Goal: Task Accomplishment & Management: Manage account settings

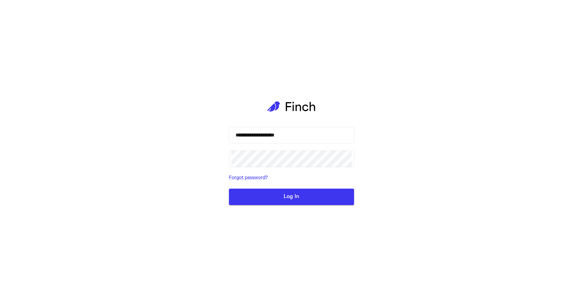
click at [294, 202] on button "Log In" at bounding box center [291, 197] width 125 height 16
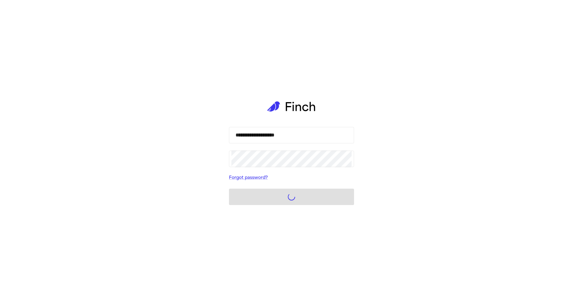
click at [329, 203] on form "**********" at bounding box center [291, 166] width 125 height 78
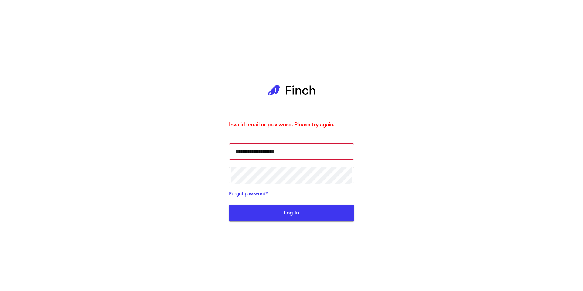
click at [299, 219] on button "Log In" at bounding box center [291, 213] width 125 height 16
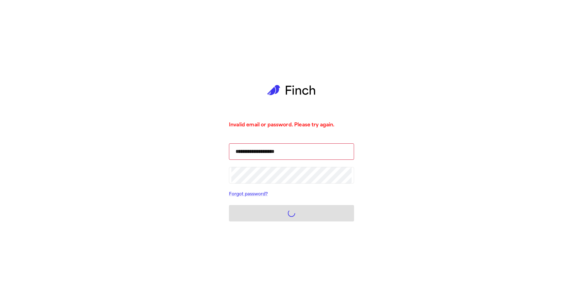
click at [320, 200] on form "**********" at bounding box center [291, 182] width 125 height 78
click at [324, 213] on form "**********" at bounding box center [291, 182] width 125 height 78
click at [321, 216] on form "**********" at bounding box center [291, 182] width 125 height 78
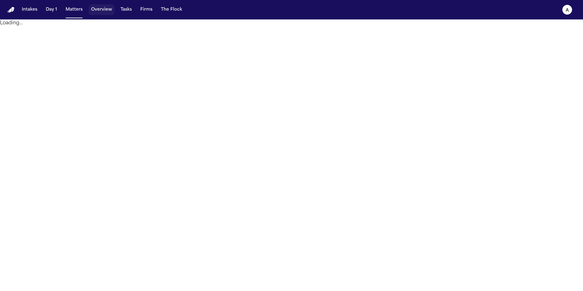
click at [105, 9] on button "Overview" at bounding box center [102, 9] width 26 height 11
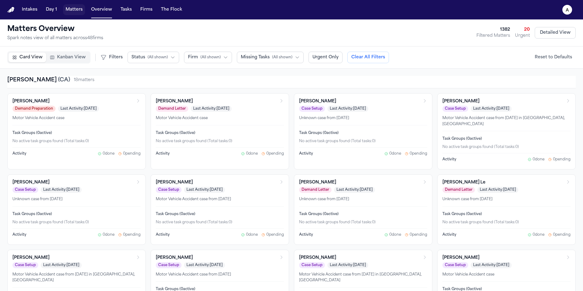
click at [80, 11] on button "Matters" at bounding box center [74, 9] width 22 height 11
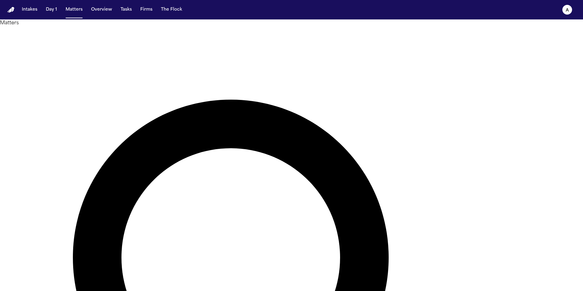
type input "******"
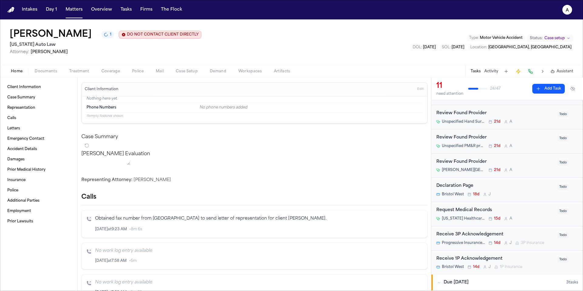
scroll to position [111, 0]
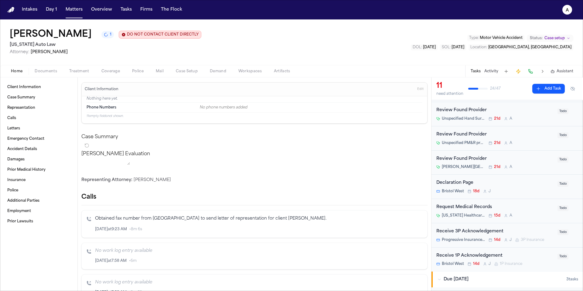
click at [530, 219] on div "Request Medical Records Michigan Healthcare Professionals, P.C. 15d A Todo" at bounding box center [508, 211] width 152 height 24
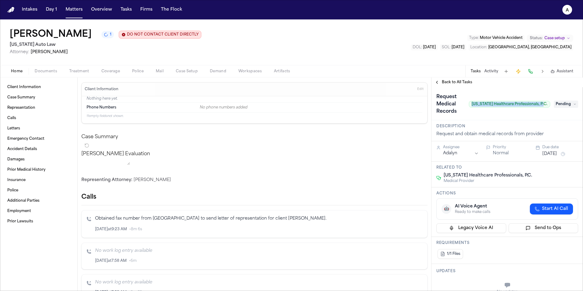
drag, startPoint x: 477, startPoint y: 105, endPoint x: 549, endPoint y: 105, distance: 72.3
click at [549, 105] on span "Michigan Healthcare Professionals, P.C." at bounding box center [509, 104] width 81 height 7
copy span "Michigan Healthcare Professionals, P.C."
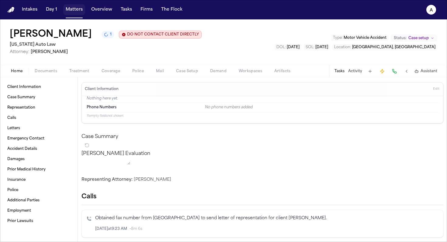
click at [73, 10] on button "Matters" at bounding box center [74, 9] width 22 height 11
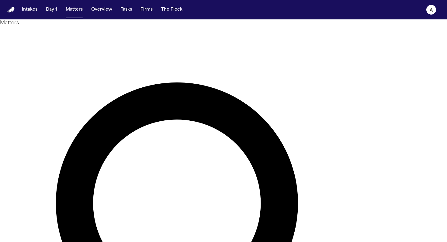
drag, startPoint x: 218, startPoint y: 32, endPoint x: 141, endPoint y: 31, distance: 76.9
type input "******"
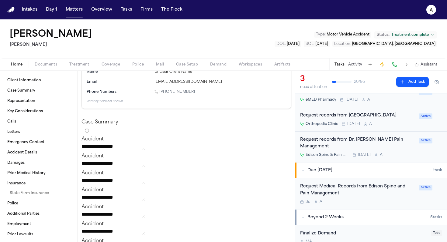
scroll to position [38, 0]
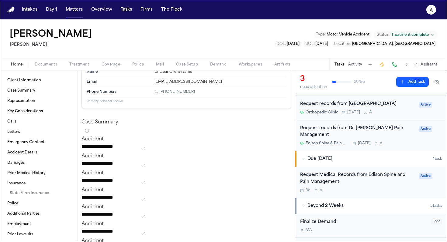
click at [392, 187] on div "Request Medical Records from Edison Spine and Pain Management 3d A" at bounding box center [357, 182] width 115 height 21
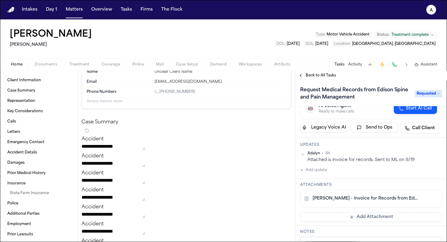
scroll to position [40, 0]
click at [77, 10] on button "Matters" at bounding box center [74, 9] width 22 height 11
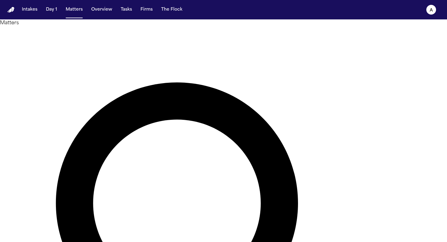
drag, startPoint x: 239, startPoint y: 31, endPoint x: 159, endPoint y: 32, distance: 80.5
type input "******"
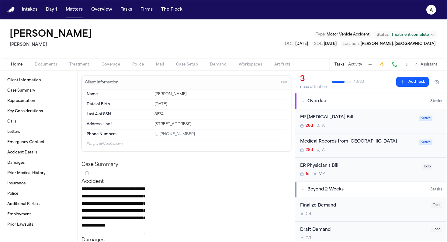
click at [376, 152] on div "28d A" at bounding box center [357, 150] width 115 height 5
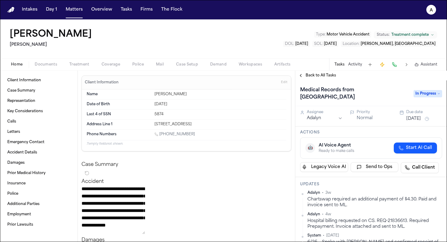
click at [311, 78] on span "Back to All Tasks" at bounding box center [320, 75] width 30 height 5
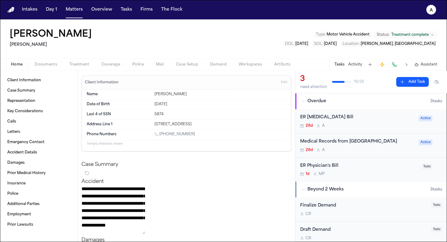
click at [374, 118] on div "ER [MEDICAL_DATA] Bill" at bounding box center [357, 117] width 115 height 7
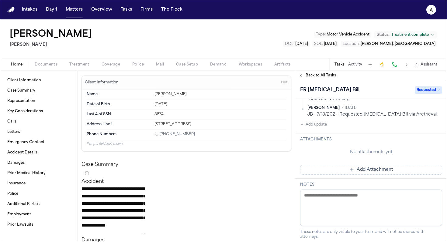
scroll to position [121, 0]
click at [334, 175] on button "Add Attachment" at bounding box center [371, 170] width 142 height 10
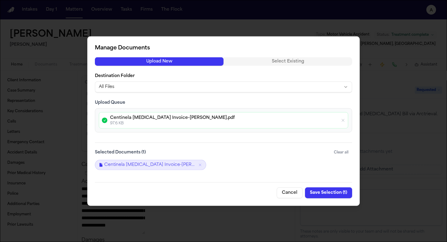
click at [322, 193] on button "Save Selection ( 1 )" at bounding box center [328, 192] width 47 height 11
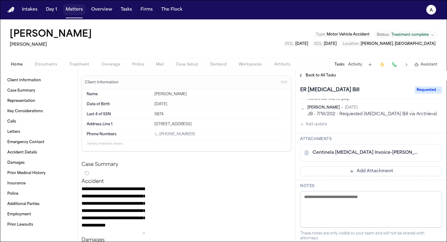
click at [75, 12] on button "Matters" at bounding box center [74, 9] width 22 height 11
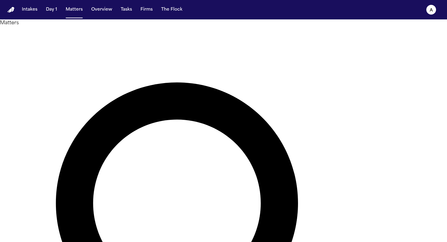
drag, startPoint x: 207, startPoint y: 34, endPoint x: 167, endPoint y: 33, distance: 40.1
drag, startPoint x: 205, startPoint y: 33, endPoint x: 137, endPoint y: 27, distance: 68.6
type input "**********"
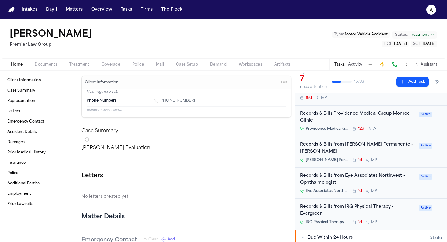
scroll to position [45, 0]
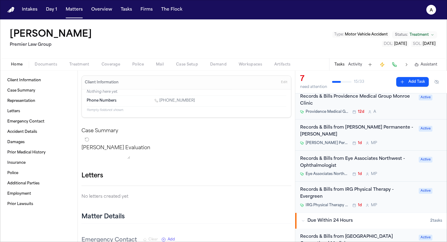
click at [389, 193] on div "Records & Bills from IRG Physical Therapy - Evergreen IRG Physical Therapy - Ev…" at bounding box center [357, 197] width 115 height 21
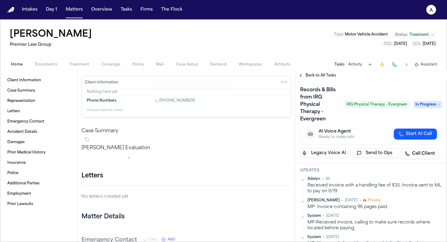
scroll to position [79, 0]
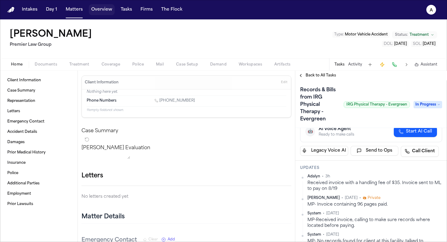
click at [99, 10] on button "Overview" at bounding box center [102, 9] width 26 height 11
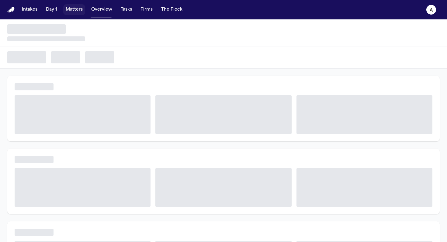
click at [72, 12] on button "Matters" at bounding box center [74, 9] width 22 height 11
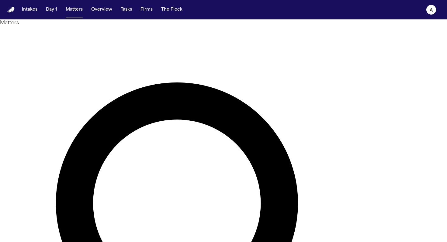
drag, startPoint x: 231, startPoint y: 39, endPoint x: 148, endPoint y: 38, distance: 82.9
type input "******"
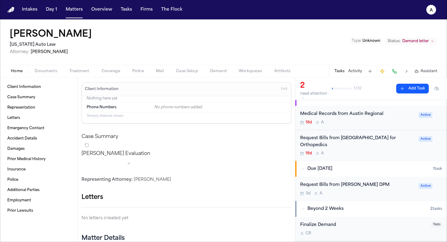
scroll to position [11, 0]
click at [390, 125] on div "Medical Records from Austin Regional 18d A Active" at bounding box center [371, 117] width 152 height 24
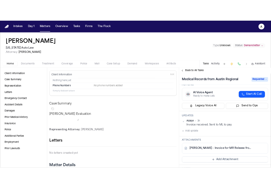
scroll to position [29, 0]
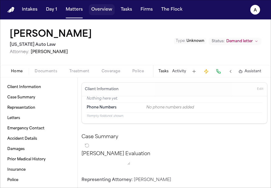
click at [99, 12] on button "Overview" at bounding box center [102, 9] width 26 height 11
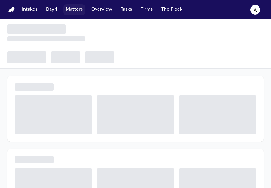
click at [73, 11] on button "Matters" at bounding box center [74, 9] width 22 height 11
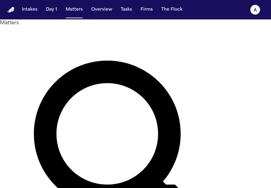
drag, startPoint x: 119, startPoint y: 39, endPoint x: 56, endPoint y: 38, distance: 63.8
click at [56, 38] on div "Matters ****** Overview Add Matter" at bounding box center [135, 165] width 271 height 293
type input "*"
type input "**********"
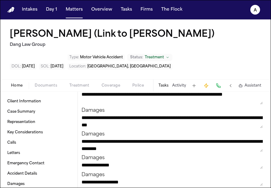
click at [164, 84] on button "Tasks" at bounding box center [163, 85] width 10 height 5
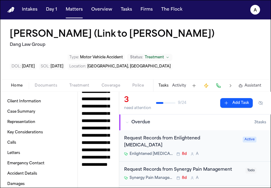
click at [224, 152] on div "Enlightened Chiropractic 8d A" at bounding box center [181, 154] width 115 height 5
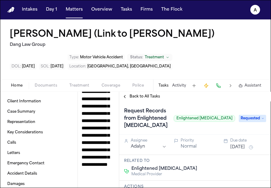
click at [132, 97] on span "Back to All Tasks" at bounding box center [144, 96] width 30 height 5
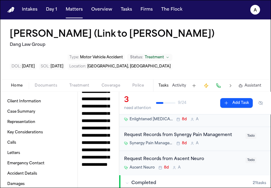
scroll to position [38, 0]
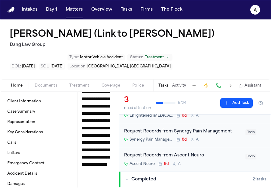
click at [42, 84] on span "Documents" at bounding box center [46, 85] width 22 height 5
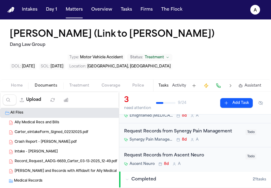
click at [52, 124] on span "Ally Medical Recs and Bills" at bounding box center [37, 122] width 45 height 5
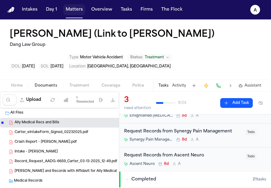
click at [79, 12] on button "Matters" at bounding box center [74, 9] width 22 height 11
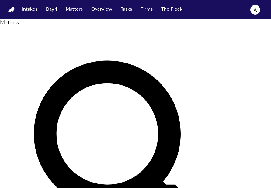
drag, startPoint x: 118, startPoint y: 34, endPoint x: 61, endPoint y: 40, distance: 57.1
click at [61, 40] on div "**********" at bounding box center [135, 165] width 271 height 293
type input "********"
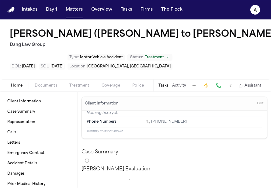
click at [165, 85] on button "Tasks" at bounding box center [163, 85] width 10 height 5
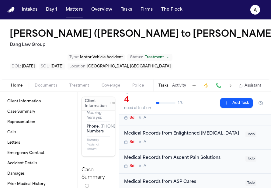
scroll to position [29, 0]
click at [180, 144] on div "Medical Records from Enlightened Chiropractic 8d A Todo" at bounding box center [195, 137] width 152 height 24
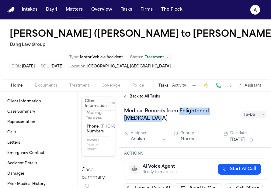
drag, startPoint x: 178, startPoint y: 117, endPoint x: 179, endPoint y: 112, distance: 5.5
click at [179, 112] on h1 "Medical Records from Enlightened Chiropractic" at bounding box center [180, 114] width 116 height 17
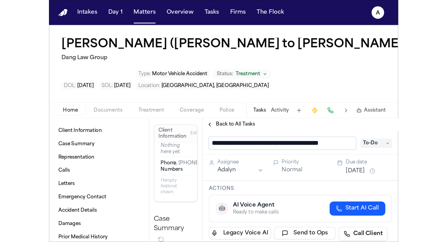
scroll to position [0, 8]
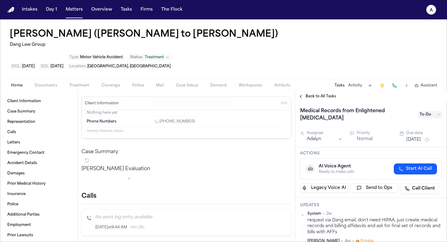
click at [365, 198] on div "Updates System • 2w request via Dang email, don't need HIPAA, just create medic…" at bounding box center [371, 232] width 152 height 69
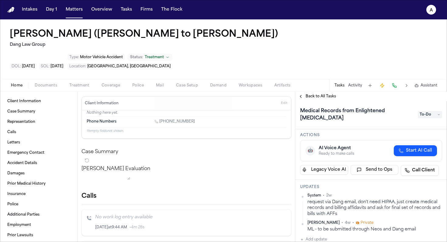
scroll to position [21, 0]
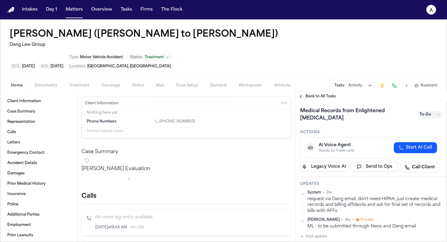
click at [374, 197] on div "request via Dang email, don't need HIPAA, just create medical records and billi…" at bounding box center [374, 206] width 135 height 18
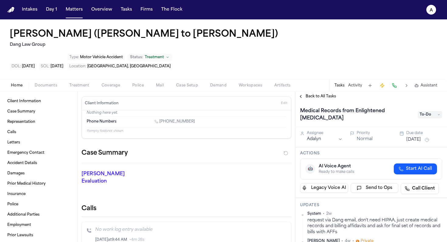
scroll to position [21, 0]
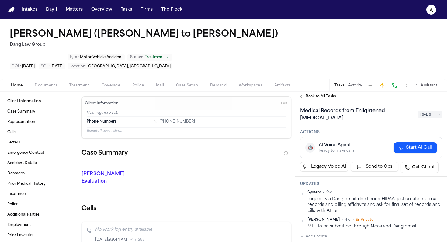
click at [323, 92] on div "Back to All Tasks" at bounding box center [371, 97] width 152 height 10
click at [323, 94] on span "Back to All Tasks" at bounding box center [320, 96] width 30 height 5
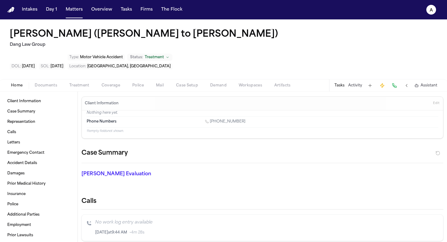
click at [344, 83] on button "Tasks" at bounding box center [339, 85] width 10 height 5
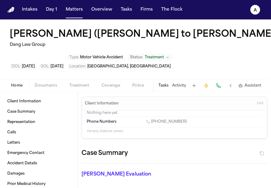
click at [197, 63] on div "[PERSON_NAME] (Link to [PERSON_NAME]) Dang Law Group Type : Motor Vehicle Accid…" at bounding box center [135, 49] width 271 height 60
click at [165, 86] on button "Tasks" at bounding box center [163, 85] width 10 height 5
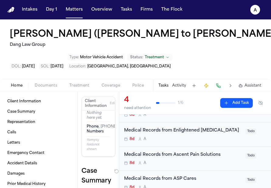
scroll to position [33, 0]
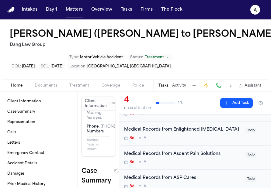
click at [191, 139] on div "8d A" at bounding box center [183, 138] width 118 height 5
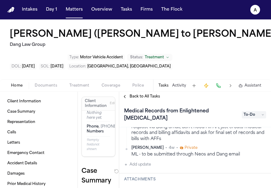
scroll to position [83, 0]
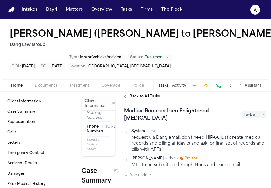
click at [174, 151] on div "request via Dang email, don't need HIPAA, just create medical records and billi…" at bounding box center [198, 144] width 135 height 18
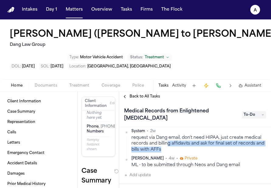
drag, startPoint x: 176, startPoint y: 150, endPoint x: 168, endPoint y: 147, distance: 7.9
click at [168, 147] on div "request via Dang email, don't need HIPAA, just create medical records and billi…" at bounding box center [198, 144] width 135 height 18
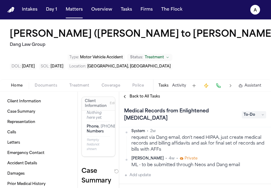
click at [175, 152] on div "request via Dang email, don't need HIPAA, just create medical records and billi…" at bounding box center [198, 144] width 135 height 18
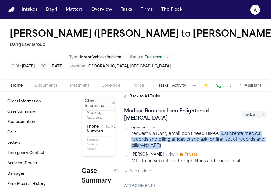
drag, startPoint x: 219, startPoint y: 135, endPoint x: 231, endPoint y: 146, distance: 15.7
click at [231, 146] on div "request via Dang email, don't need HIPAA, just create medical records and billi…" at bounding box center [198, 140] width 135 height 18
copy div "just create medical records and billing affidavits and ask for final set of rec…"
click at [257, 114] on span "To-Do" at bounding box center [253, 114] width 24 height 7
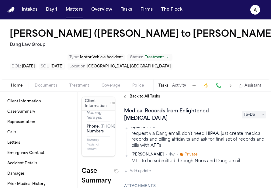
click at [257, 114] on span "To-Do" at bounding box center [253, 114] width 24 height 7
click at [262, 113] on span "To-Do" at bounding box center [253, 114] width 24 height 7
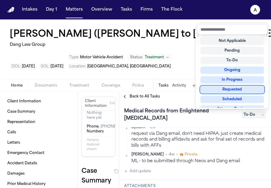
click at [243, 89] on div "Requested" at bounding box center [231, 89] width 63 height 7
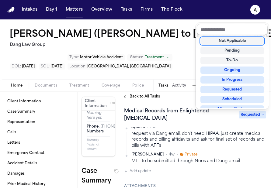
click at [151, 98] on div "Back to All Tasks Medical Records from Enlightened Chiropractic Requested Assig…" at bounding box center [195, 140] width 152 height 96
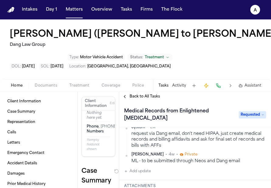
click at [150, 97] on span "Back to All Tasks" at bounding box center [144, 96] width 30 height 5
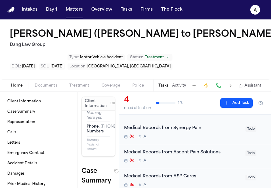
scroll to position [35, 0]
click at [228, 138] on div "8d A" at bounding box center [183, 136] width 118 height 5
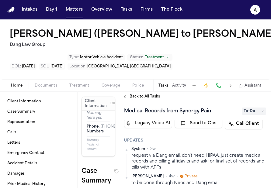
scroll to position [64, 0]
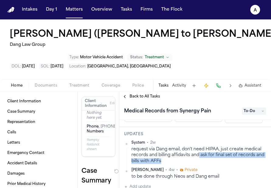
drag, startPoint x: 213, startPoint y: 163, endPoint x: 199, endPoint y: 155, distance: 15.9
click at [199, 155] on div "request via Dang email, don't need HIPAA, just create medical records and billi…" at bounding box center [198, 155] width 135 height 18
copy div "ask for final set of records and bills with AFFs"
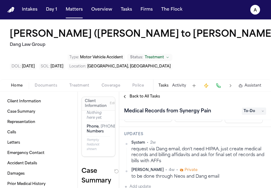
click at [257, 112] on span "To-Do" at bounding box center [253, 111] width 24 height 7
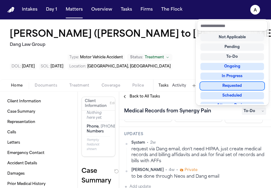
click at [241, 88] on div "Requested" at bounding box center [231, 85] width 63 height 7
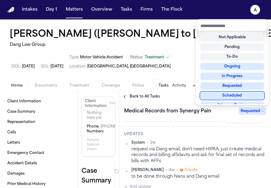
click at [189, 100] on div "Back to All Tasks Medical Records from Synergy Pain Requested Assignee Adalyn P…" at bounding box center [195, 140] width 152 height 96
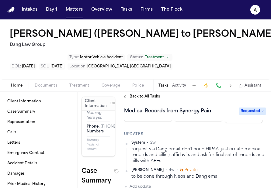
click at [153, 98] on span "Back to All Tasks" at bounding box center [144, 96] width 30 height 5
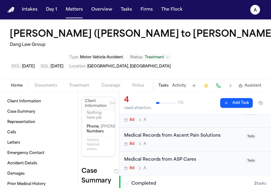
scroll to position [52, 0]
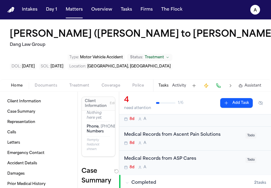
click at [212, 147] on div "Medical Records from Ascent Pain Solutions 8d A Todo" at bounding box center [195, 139] width 152 height 24
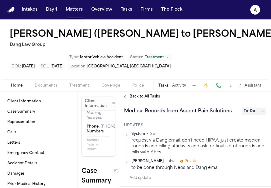
scroll to position [70, 0]
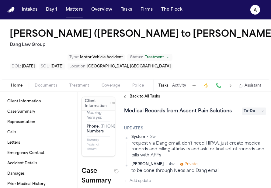
click at [212, 154] on div "request via Dang email, don't need HIPAA, just create medical records and billi…" at bounding box center [198, 150] width 135 height 18
click at [215, 150] on div "request via Dang email, don't need HIPAA, just create medical records and billi…" at bounding box center [198, 150] width 135 height 18
click at [258, 111] on span "To-Do" at bounding box center [253, 111] width 24 height 7
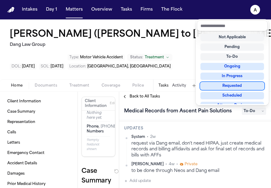
click at [241, 90] on div "Not Applicable Pending To-Do Ongoing In Progress Requested Scheduled Attorney R…" at bounding box center [232, 67] width 71 height 73
click at [250, 86] on div "Requested" at bounding box center [231, 85] width 63 height 7
click at [231, 87] on div "Requested" at bounding box center [231, 85] width 63 height 7
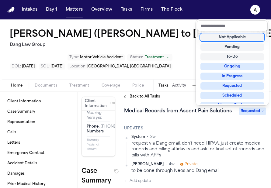
click at [131, 98] on div "Back to All Tasks Medical Records from Ascent Pain Solutions Requested Assignee…" at bounding box center [195, 140] width 152 height 96
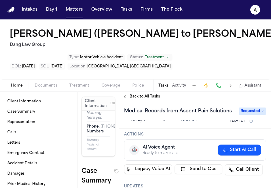
scroll to position [0, 0]
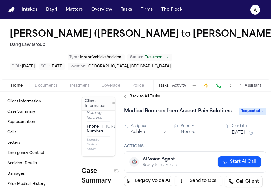
click at [241, 133] on button "[DATE]" at bounding box center [237, 133] width 15 height 6
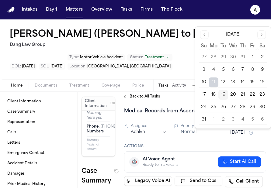
click at [252, 95] on button "22" at bounding box center [252, 95] width 10 height 10
click at [175, 103] on div "Medical Records from Ascent Pain Solutions Requested" at bounding box center [195, 110] width 152 height 19
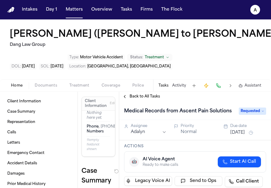
click at [137, 88] on span "Police" at bounding box center [138, 85] width 12 height 5
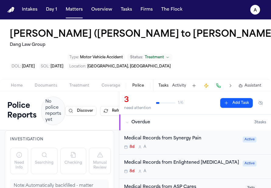
click at [164, 84] on button "Tasks" at bounding box center [163, 85] width 10 height 5
click at [166, 85] on button "Tasks" at bounding box center [163, 85] width 10 height 5
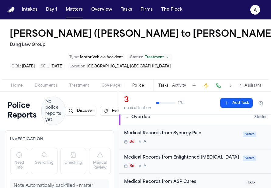
scroll to position [8, 0]
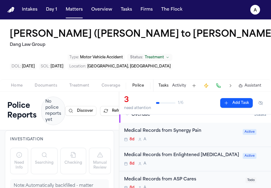
click at [214, 140] on div "8d A" at bounding box center [181, 139] width 115 height 5
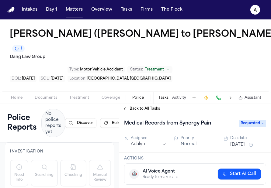
click at [234, 142] on button "[DATE]" at bounding box center [237, 145] width 15 height 6
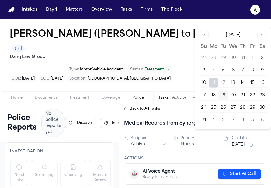
click at [252, 96] on button "22" at bounding box center [252, 96] width 10 height 10
click at [206, 156] on h3 "Actions" at bounding box center [195, 158] width 142 height 5
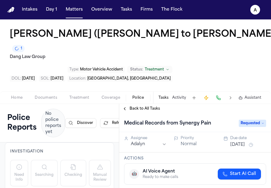
click at [136, 106] on span "Back to All Tasks" at bounding box center [144, 108] width 30 height 5
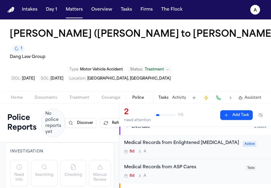
scroll to position [7, 0]
click at [227, 144] on div "Medical Records from Enlightened Chiropractic 8d A Active" at bounding box center [195, 147] width 152 height 24
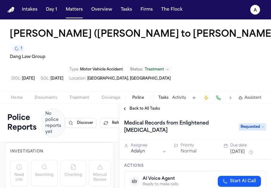
click at [236, 149] on button "[DATE]" at bounding box center [237, 152] width 15 height 6
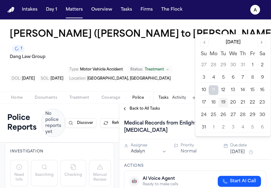
click at [252, 102] on button "22" at bounding box center [252, 103] width 10 height 10
click at [202, 160] on div "Actions 🤖 AI Voice Agent Ready to make calls Start AI Call Legacy Voice AI Send…" at bounding box center [195, 185] width 152 height 51
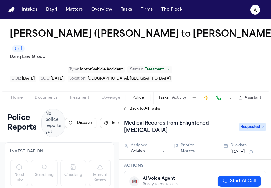
click at [146, 106] on span "Back to All Tasks" at bounding box center [144, 108] width 30 height 5
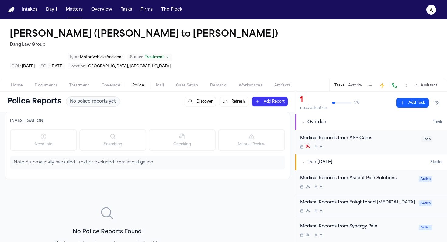
click at [384, 145] on div "8d A" at bounding box center [359, 147] width 118 height 5
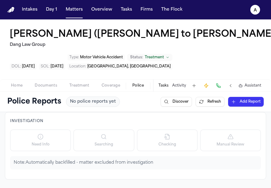
click at [164, 85] on button "Tasks" at bounding box center [163, 85] width 10 height 5
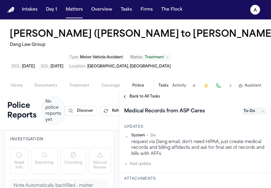
scroll to position [72, 0]
click at [149, 163] on button "Add update" at bounding box center [137, 163] width 27 height 7
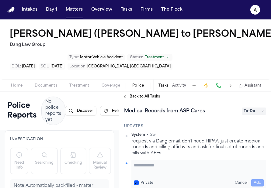
click at [151, 163] on textarea "Add your update" at bounding box center [199, 168] width 130 height 12
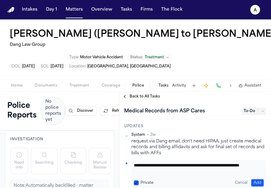
type textarea "**********"
click at [257, 179] on button "Add" at bounding box center [257, 182] width 12 height 7
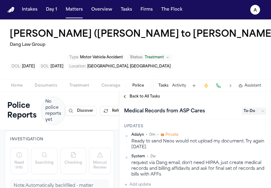
click at [140, 82] on button "Police" at bounding box center [138, 85] width 24 height 7
click at [212, 59] on div "Sheveetta Carter (Link to Sylvia Carter) Dang Law Group Type : Motor Vehicle Ac…" at bounding box center [135, 49] width 271 height 60
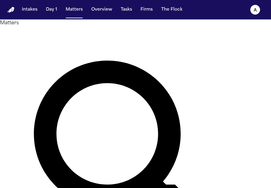
type input "*********"
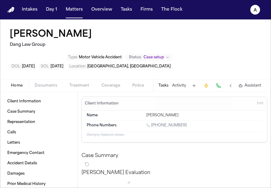
click at [163, 80] on div "Tasks Activity Assistant" at bounding box center [209, 86] width 113 height 12
click at [165, 83] on button "Tasks" at bounding box center [163, 85] width 10 height 5
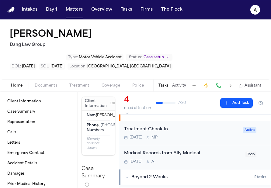
scroll to position [75, 0]
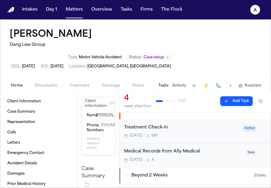
click at [223, 158] on div "[DATE] A" at bounding box center [183, 160] width 118 height 5
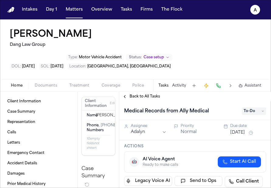
click at [147, 94] on span "Back to All Tasks" at bounding box center [144, 96] width 30 height 5
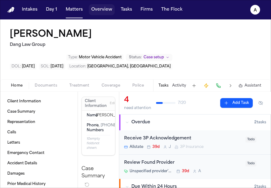
click at [95, 12] on button "Overview" at bounding box center [102, 9] width 26 height 11
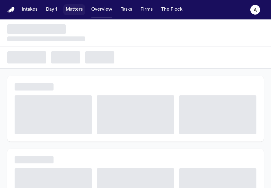
click at [75, 11] on button "Matters" at bounding box center [74, 9] width 22 height 11
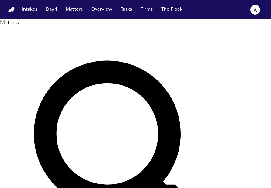
drag, startPoint x: 115, startPoint y: 36, endPoint x: 72, endPoint y: 36, distance: 42.5
click at [72, 36] on div "*********" at bounding box center [135, 166] width 271 height 278
type input "**********"
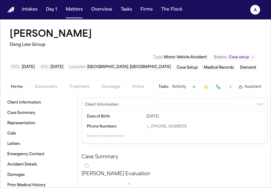
click at [164, 87] on button "Tasks" at bounding box center [163, 86] width 10 height 5
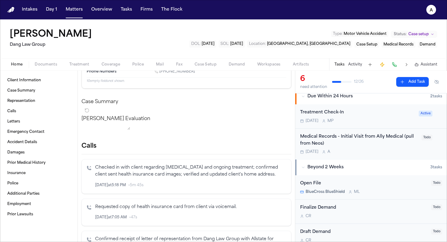
scroll to position [112, 0]
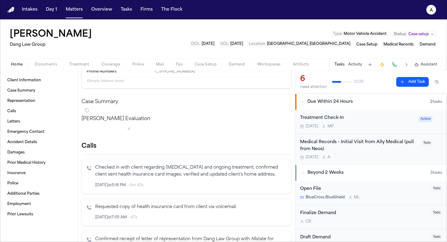
click at [270, 157] on div "[DATE] A" at bounding box center [359, 157] width 118 height 5
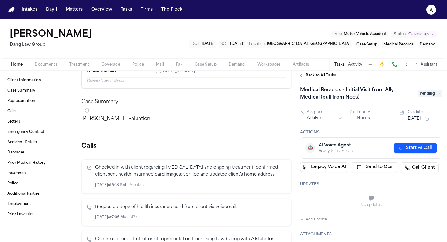
click at [270, 98] on h1 "Medical Records - Initial Visit from Ally Medical (pull from Neos)" at bounding box center [355, 93] width 116 height 17
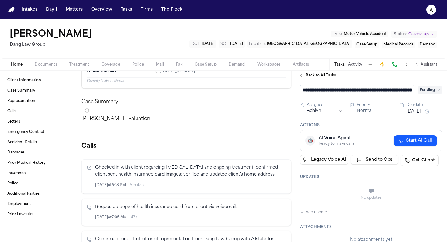
scroll to position [0, 47]
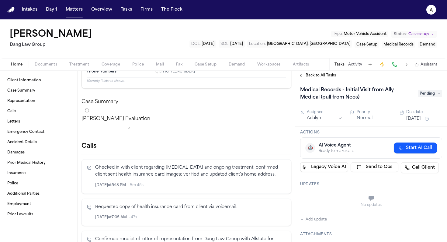
click at [270, 127] on div "Actions 🤖 AI Voice Agent Ready to make calls Start AI Call Legacy Voice AI Send…" at bounding box center [371, 152] width 152 height 51
click at [74, 10] on button "Matters" at bounding box center [74, 9] width 22 height 11
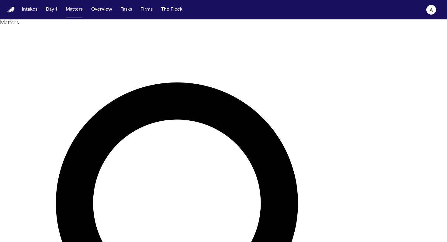
drag, startPoint x: 218, startPoint y: 34, endPoint x: 151, endPoint y: 31, distance: 67.5
type input "*****"
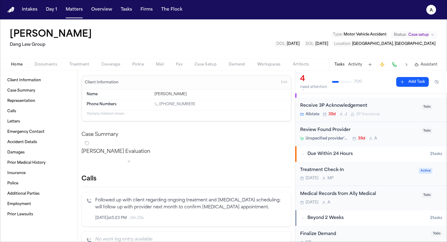
scroll to position [12, 0]
click at [270, 188] on div "[DATE] A" at bounding box center [359, 202] width 118 height 5
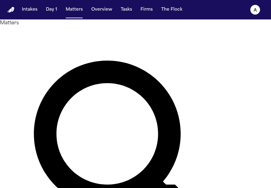
type input "*****"
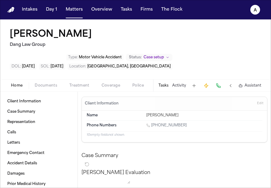
click at [159, 83] on button "Tasks" at bounding box center [163, 85] width 10 height 5
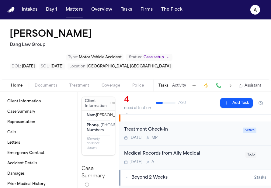
scroll to position [75, 0]
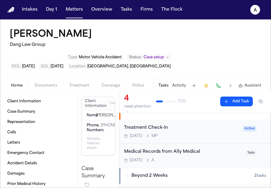
click at [207, 158] on div "[DATE] A" at bounding box center [183, 160] width 118 height 5
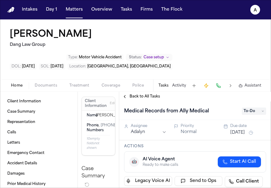
click at [258, 108] on span "To-Do" at bounding box center [253, 111] width 24 height 7
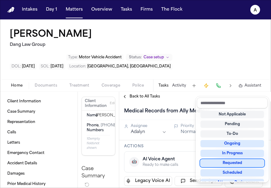
click at [234, 165] on div "Requested" at bounding box center [231, 162] width 63 height 7
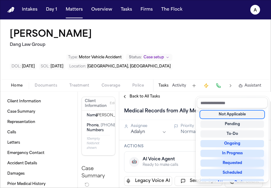
click at [184, 173] on div "Medical Records from Ally Medical Requested Assignee Adalyn Priority Normal Due…" at bounding box center [195, 144] width 152 height 87
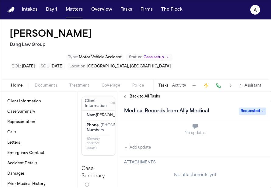
scroll to position [87, 0]
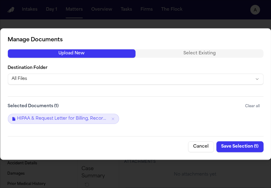
click at [244, 147] on button "Save Selection ( 1 )" at bounding box center [239, 146] width 47 height 11
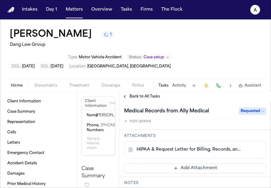
scroll to position [84, 0]
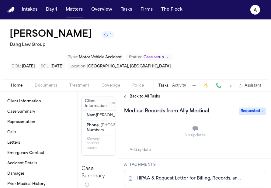
click at [140, 98] on span "Back to All Tasks" at bounding box center [144, 96] width 30 height 5
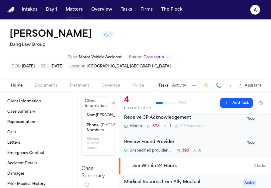
scroll to position [21, 0]
click at [222, 149] on div "Unspecified provider's office 39d A" at bounding box center [183, 150] width 118 height 5
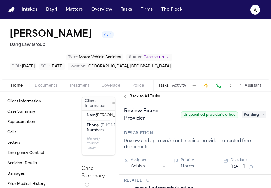
click at [256, 118] on span "Pending" at bounding box center [253, 114] width 24 height 7
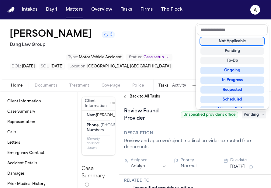
click at [233, 43] on div "Not Applicable" at bounding box center [231, 41] width 63 height 7
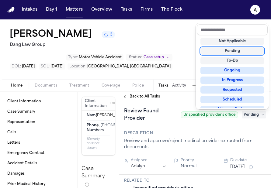
click at [182, 53] on div "[GEOGRAPHIC_DATA][PERSON_NAME] 3 Dang Law Group Type : Motor Vehicle Accident S…" at bounding box center [135, 103] width 271 height 169
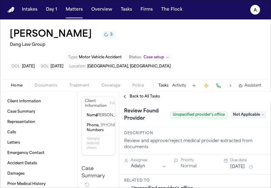
click at [143, 97] on span "Back to All Tasks" at bounding box center [144, 96] width 30 height 5
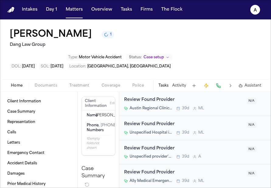
scroll to position [474, 0]
click at [222, 151] on div "Review Found Provider" at bounding box center [183, 148] width 119 height 7
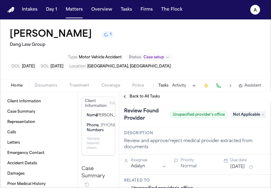
click at [133, 97] on span "Back to All Tasks" at bounding box center [144, 96] width 30 height 5
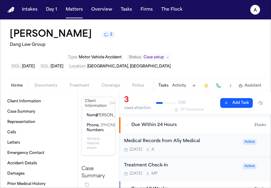
scroll to position [40, 0]
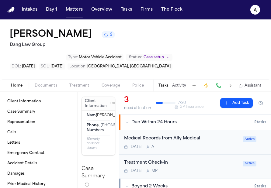
click at [219, 148] on div "[DATE] A" at bounding box center [181, 147] width 115 height 5
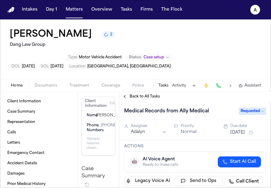
click at [147, 97] on span "Back to All Tasks" at bounding box center [144, 96] width 30 height 5
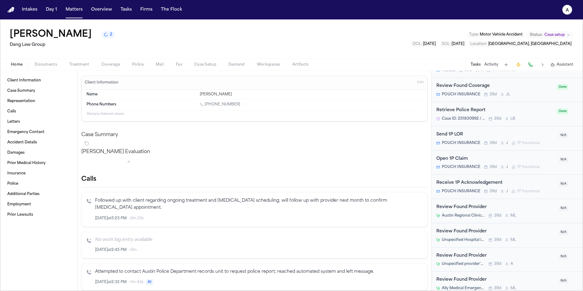
scroll to position [345, 0]
click at [270, 188] on div "Review Found Provider" at bounding box center [495, 256] width 119 height 7
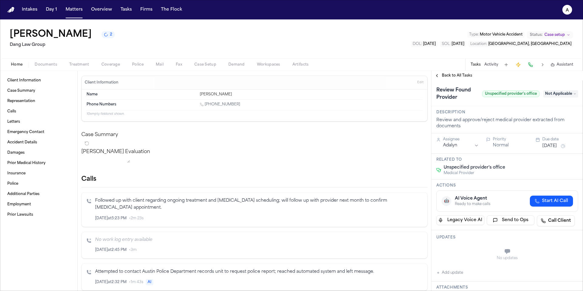
click at [270, 77] on span "Back to All Tasks" at bounding box center [457, 75] width 30 height 5
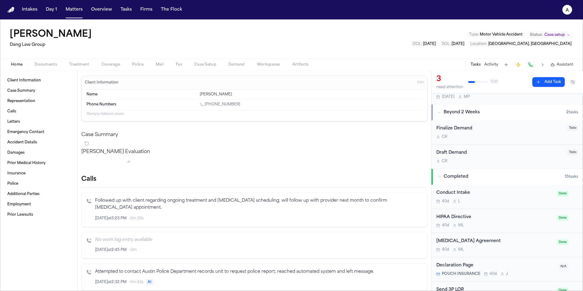
scroll to position [94, 0]
click at [76, 9] on button "Matters" at bounding box center [74, 9] width 22 height 11
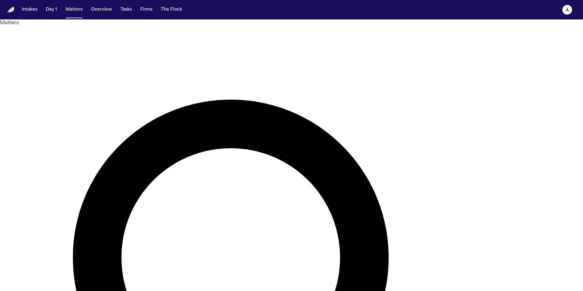
drag, startPoint x: 349, startPoint y: 36, endPoint x: 291, endPoint y: 35, distance: 58.3
type input "******"
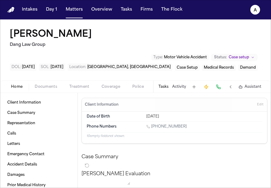
click at [166, 87] on button "Tasks" at bounding box center [163, 86] width 10 height 5
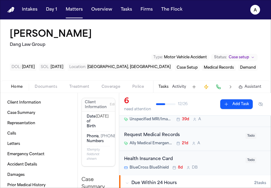
scroll to position [57, 0]
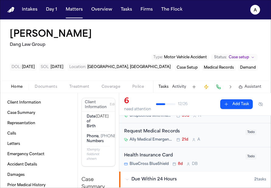
click at [225, 139] on div "Ally Medical Emergency Room – Round Rock 21d A" at bounding box center [183, 139] width 118 height 5
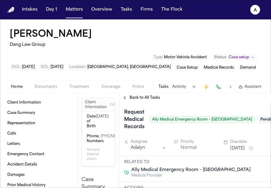
scroll to position [35, 0]
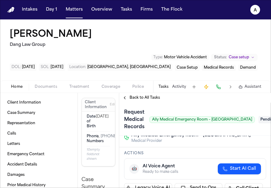
click at [258, 123] on span "Pending" at bounding box center [270, 119] width 24 height 7
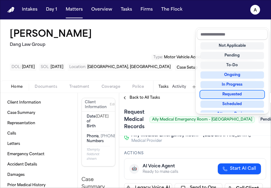
click at [239, 94] on div "Requested" at bounding box center [231, 94] width 63 height 7
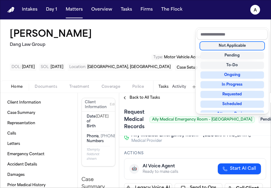
scroll to position [5, 0]
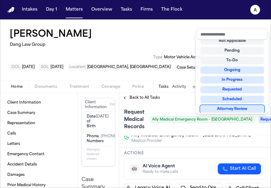
click at [187, 168] on div "Request Medical Records Ally Medical Emergency Room – Round Rock Requested Assi…" at bounding box center [195, 145] width 152 height 85
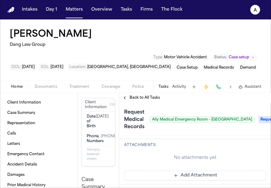
scroll to position [172, 0]
click at [187, 175] on button "Add Attachment" at bounding box center [195, 176] width 142 height 10
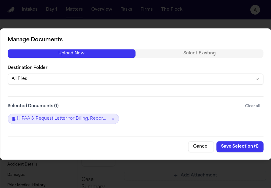
click at [244, 143] on button "Save Selection ( 1 )" at bounding box center [239, 146] width 47 height 11
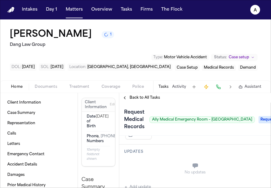
scroll to position [0, 0]
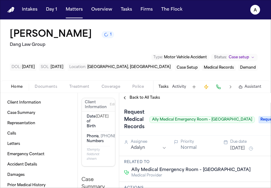
click at [140, 99] on span "Back to All Tasks" at bounding box center [144, 97] width 30 height 5
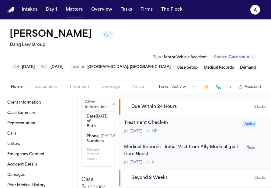
scroll to position [134, 0]
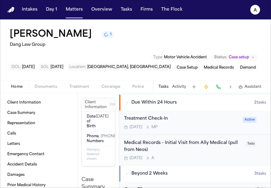
click at [207, 156] on div "Medical Records - Initial Visit from Ally Medical (pull from Neos) [DATE] A" at bounding box center [183, 150] width 118 height 21
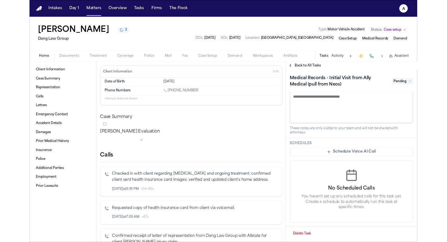
scroll to position [184, 0]
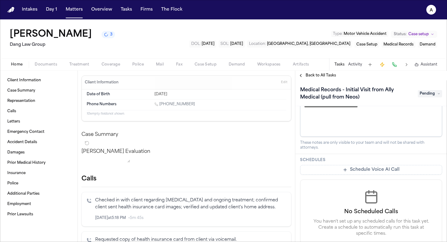
click at [270, 170] on button "Schedule Voice AI Call" at bounding box center [371, 170] width 142 height 10
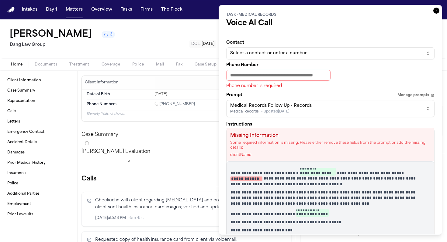
click at [270, 12] on icon "button" at bounding box center [436, 11] width 6 height 6
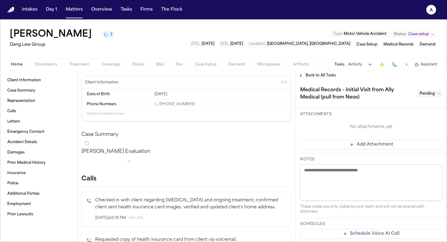
scroll to position [69, 0]
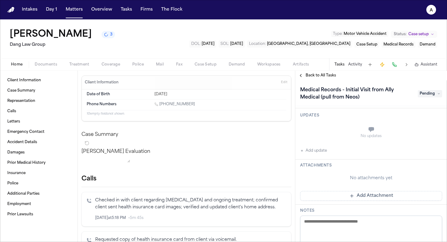
click at [270, 188] on button "Add Attachment" at bounding box center [371, 196] width 142 height 10
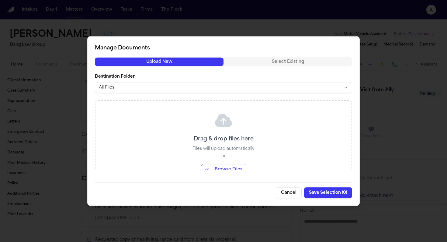
click at [270, 188] on button "Cancel" at bounding box center [289, 192] width 26 height 11
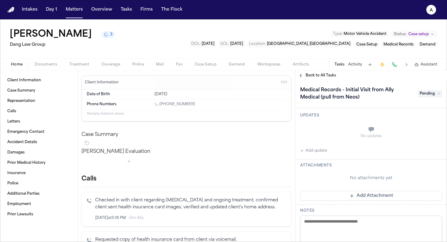
click at [270, 64] on button "Tasks" at bounding box center [339, 64] width 10 height 5
click at [270, 76] on span "Back to All Tasks" at bounding box center [320, 75] width 30 height 5
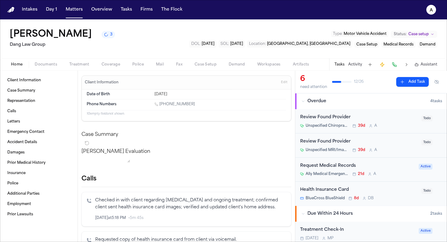
click at [270, 174] on div "Ally Medical Emergency Room – Round Rock 21d A" at bounding box center [357, 174] width 115 height 5
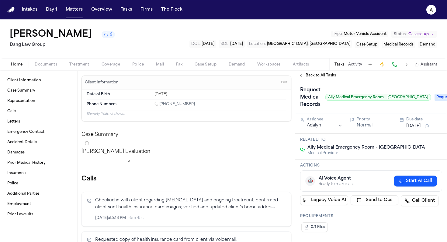
click at [270, 126] on button "[DATE]" at bounding box center [413, 126] width 15 height 6
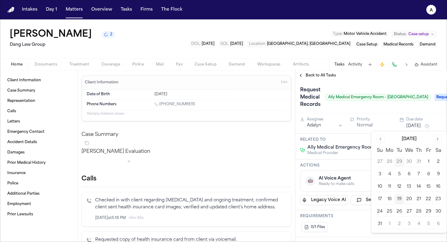
click at [270, 188] on button "22" at bounding box center [428, 200] width 10 height 10
click at [270, 165] on h3 "Actions" at bounding box center [371, 165] width 142 height 5
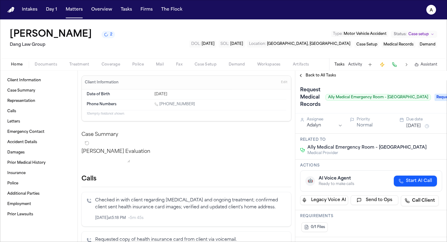
click at [270, 77] on span "Back to All Tasks" at bounding box center [320, 75] width 30 height 5
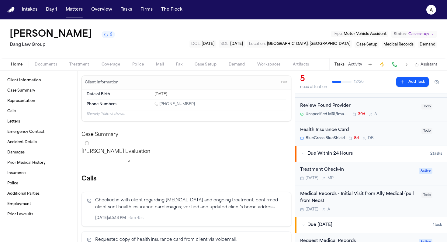
scroll to position [49, 0]
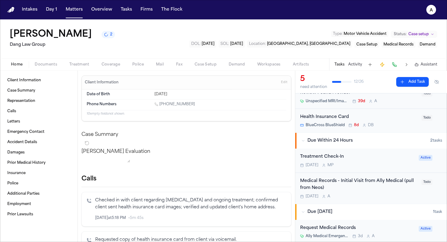
click at [270, 188] on div "[DATE] A" at bounding box center [359, 196] width 118 height 5
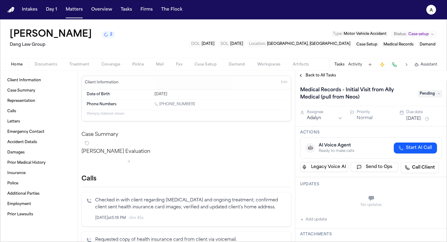
click at [270, 99] on div "Medical Records - Initial Visit from Ally Medical (pull from Neos) Pending" at bounding box center [371, 93] width 142 height 17
click at [270, 96] on span "Pending" at bounding box center [429, 93] width 24 height 7
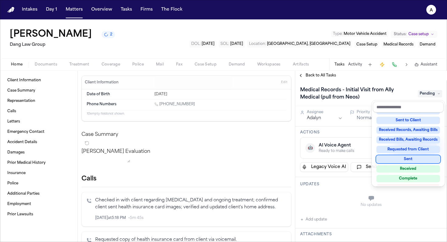
scroll to position [91, 0]
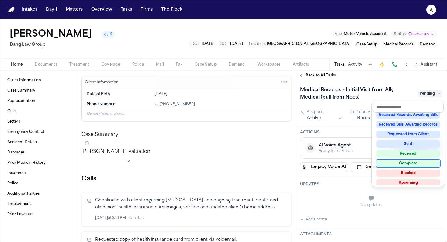
click at [270, 163] on div "Complete" at bounding box center [407, 163] width 63 height 7
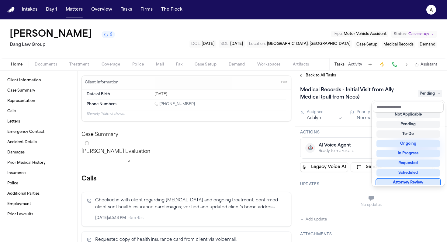
scroll to position [5, 0]
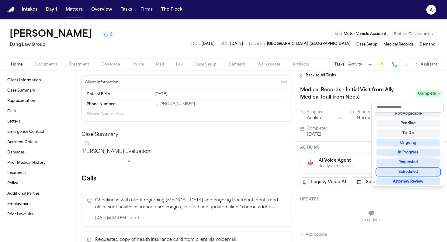
click at [270, 188] on div "Medical Records - Initial Visit from Ally Medical (pull from Neos) Complete Ass…" at bounding box center [371, 161] width 152 height 162
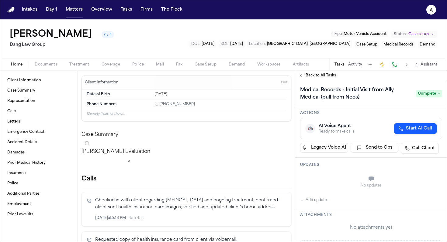
scroll to position [35, 0]
click at [270, 188] on button "Add update" at bounding box center [313, 200] width 27 height 7
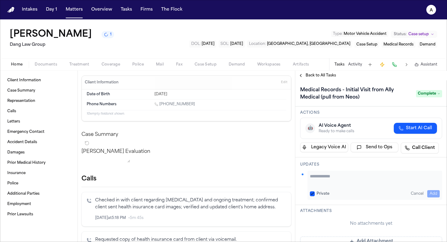
click at [270, 188] on div "Private Cancel Add" at bounding box center [375, 193] width 130 height 7
click at [270, 176] on textarea "Add your update" at bounding box center [375, 179] width 130 height 12
type textarea "**********"
click at [270, 188] on button "Private" at bounding box center [312, 194] width 5 height 5
click at [270, 188] on button "Add" at bounding box center [433, 193] width 12 height 7
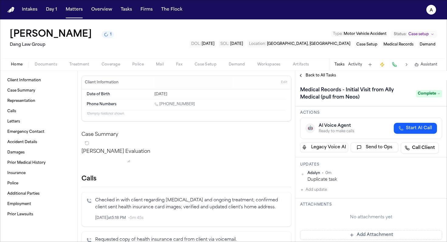
scroll to position [0, 0]
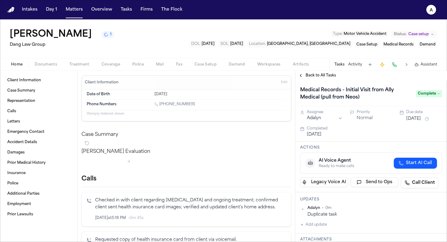
click at [270, 76] on span "Back to All Tasks" at bounding box center [320, 75] width 30 height 5
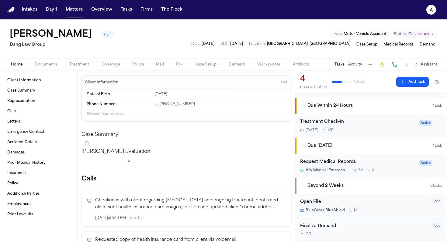
scroll to position [85, 0]
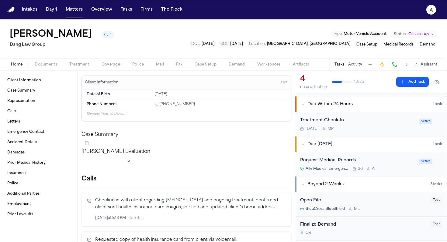
click at [270, 165] on div "Request Medical Records Ally Medical Emergency Room – Round Rock 3d A" at bounding box center [357, 164] width 115 height 14
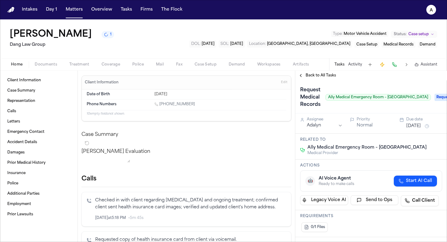
click at [270, 78] on span "Back to All Tasks" at bounding box center [320, 75] width 30 height 5
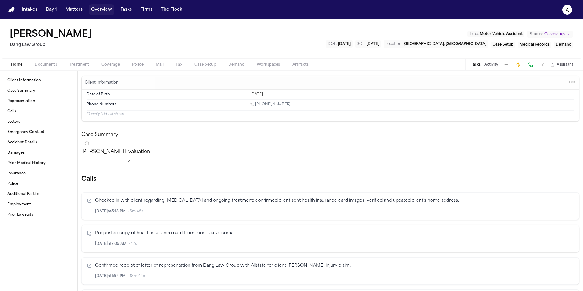
click at [100, 11] on button "Overview" at bounding box center [102, 9] width 26 height 11
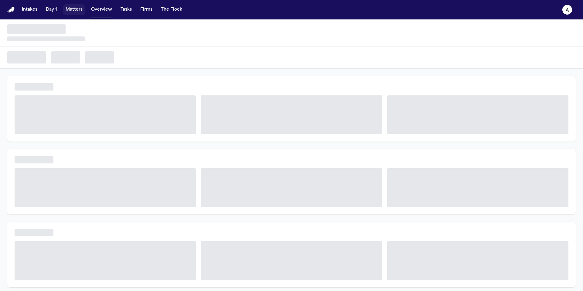
click at [76, 10] on button "Matters" at bounding box center [74, 9] width 22 height 11
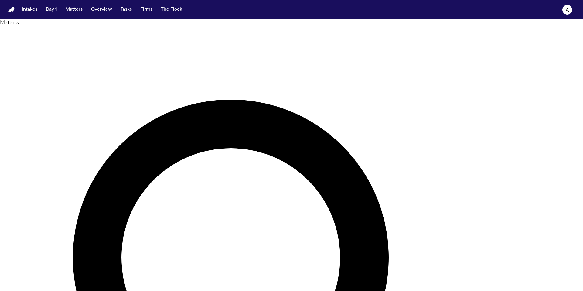
drag, startPoint x: 347, startPoint y: 35, endPoint x: 294, endPoint y: 35, distance: 52.6
type input "**********"
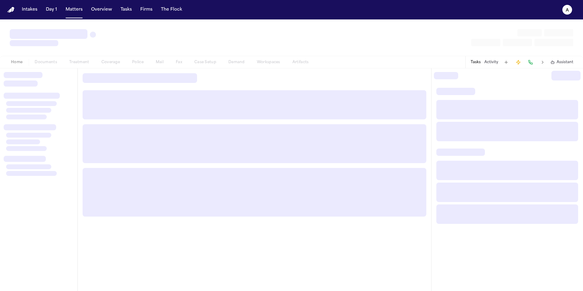
click at [64, 66] on div "Home Documents Treatment Coverage Police Mail Fax Case Setup Demand Workspaces …" at bounding box center [291, 62] width 583 height 12
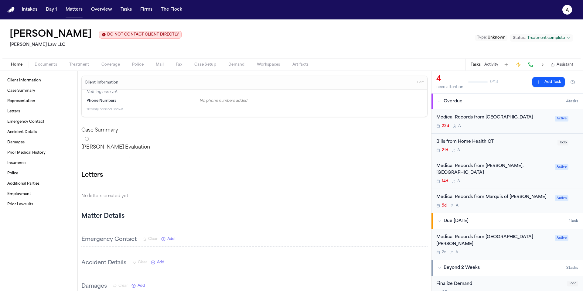
click at [270, 188] on div "5d A" at bounding box center [493, 205] width 115 height 5
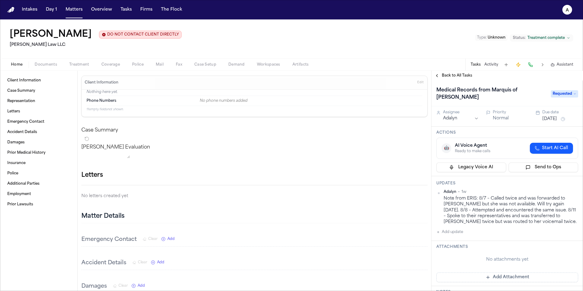
scroll to position [9, 0]
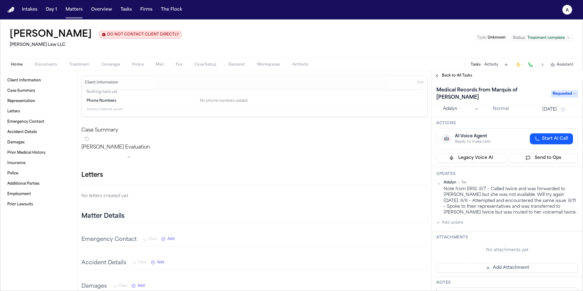
click at [270, 188] on div "[PERSON_NAME] • 1w Note from ERIS: 8/7 – Called twice and was forwarded to [PER…" at bounding box center [507, 203] width 142 height 46
click at [270, 188] on button "Add update" at bounding box center [449, 222] width 27 height 7
click at [270, 188] on button "Private" at bounding box center [448, 242] width 5 height 5
click at [270, 188] on textarea "Add your update" at bounding box center [511, 227] width 130 height 12
type textarea "**********"
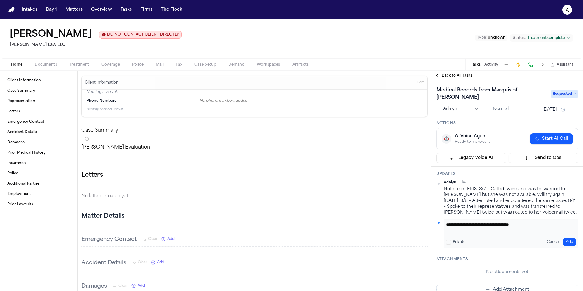
click at [270, 188] on button "Add" at bounding box center [569, 241] width 12 height 7
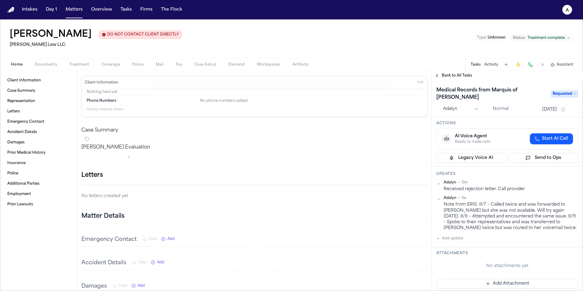
click at [270, 188] on div "No attachments yet" at bounding box center [507, 266] width 142 height 16
click at [270, 188] on button "Add Attachment" at bounding box center [507, 284] width 142 height 10
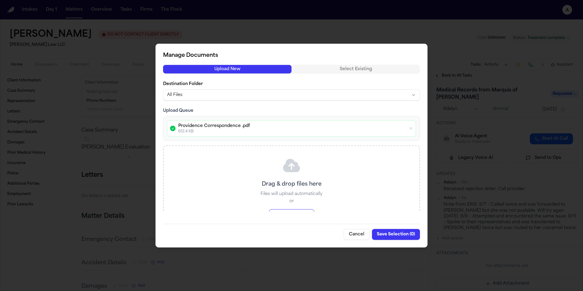
click at [270, 188] on button "Save Selection ( 0 )" at bounding box center [396, 234] width 48 height 11
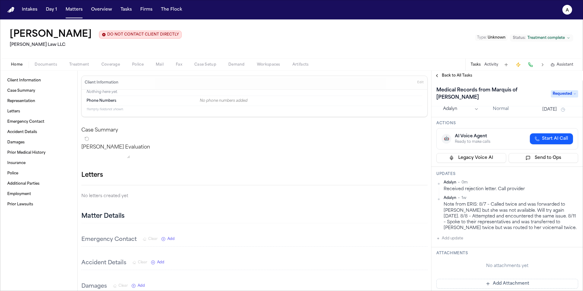
click at [270, 188] on button "Add Attachment" at bounding box center [507, 284] width 142 height 10
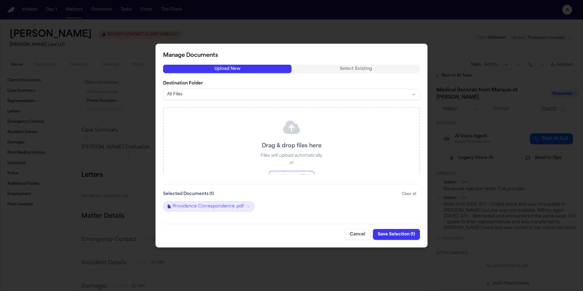
click at [270, 188] on button "Save Selection ( 1 )" at bounding box center [396, 234] width 47 height 11
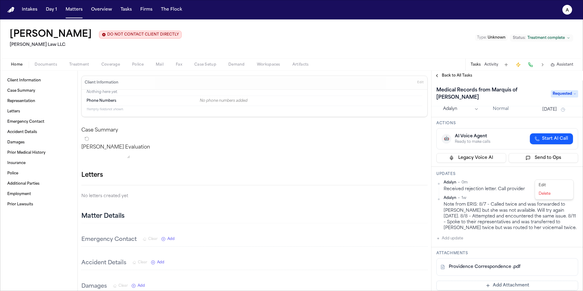
click at [270, 175] on html "Intakes Day 1 Matters Overview Tasks Firms The Flock A [PERSON_NAME] DO NOT CON…" at bounding box center [291, 145] width 583 height 291
click at [270, 186] on div "Edit" at bounding box center [554, 185] width 36 height 9
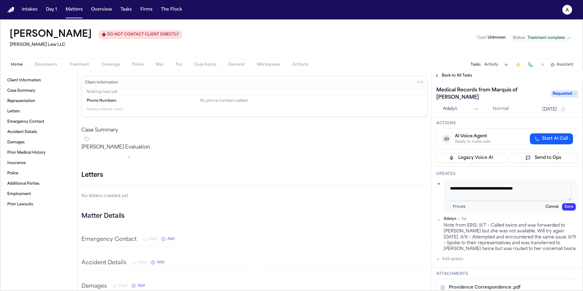
click at [270, 183] on textarea "**********" at bounding box center [508, 192] width 125 height 18
type textarea "**********"
click at [270, 188] on button "Save" at bounding box center [569, 206] width 14 height 7
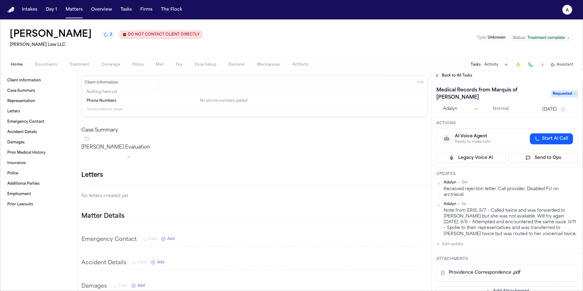
click at [270, 107] on button "[DATE]" at bounding box center [550, 110] width 15 height 6
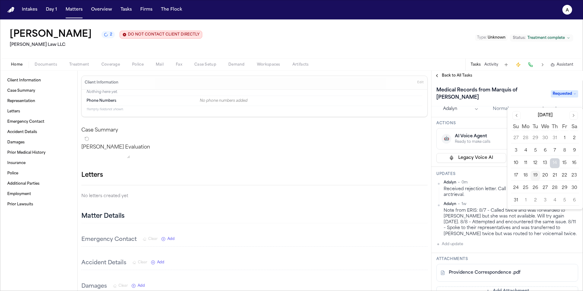
click at [270, 174] on button "20" at bounding box center [545, 176] width 10 height 10
click at [270, 171] on div "Updates Adalyn • 0m Received rejection letter. Call provider, Disabled FU on ar…" at bounding box center [508, 210] width 152 height 86
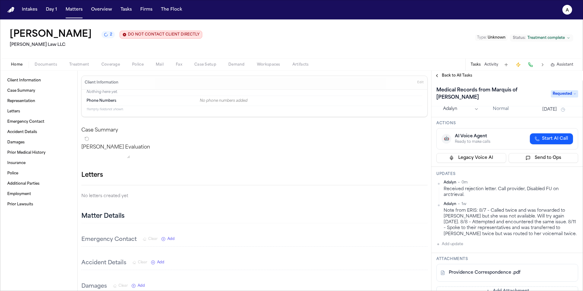
click at [270, 55] on div "[PERSON_NAME] 2 DO NOT CONTACT CLIENT DIRECTLY DO NOT CONTACT [PERSON_NAME] Law…" at bounding box center [291, 38] width 583 height 39
click at [102, 10] on button "Overview" at bounding box center [102, 9] width 26 height 11
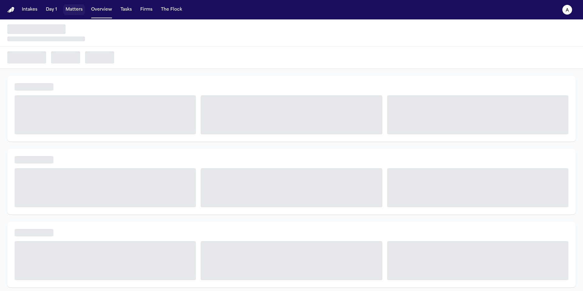
click at [77, 9] on button "Matters" at bounding box center [74, 9] width 22 height 11
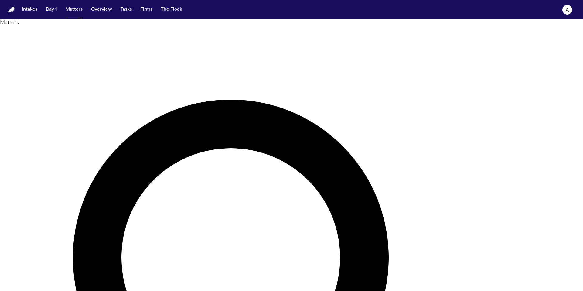
drag, startPoint x: 374, startPoint y: 28, endPoint x: 362, endPoint y: 38, distance: 16.1
type input "******"
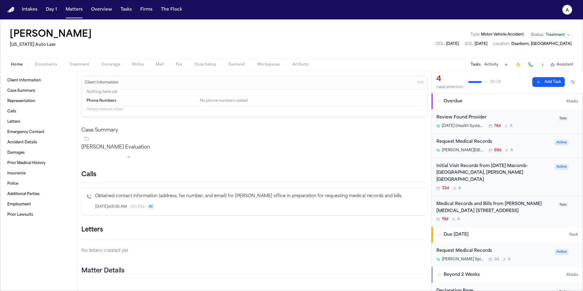
click at [270, 188] on div "19d A" at bounding box center [495, 219] width 118 height 5
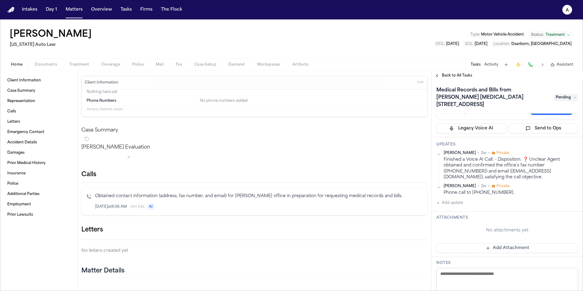
scroll to position [60, 0]
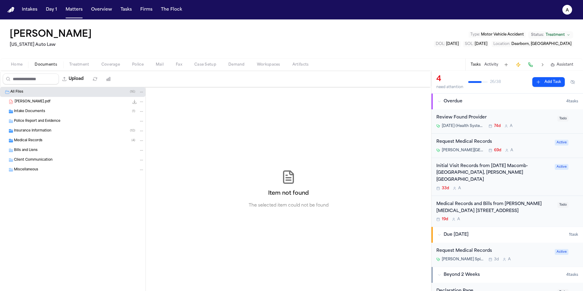
click at [52, 64] on span "Documents" at bounding box center [46, 64] width 22 height 5
click at [64, 151] on div "Bills and Liens" at bounding box center [79, 150] width 130 height 5
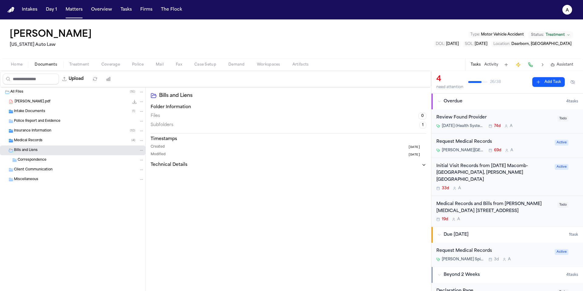
click at [270, 83] on button "Add Task" at bounding box center [548, 82] width 33 height 10
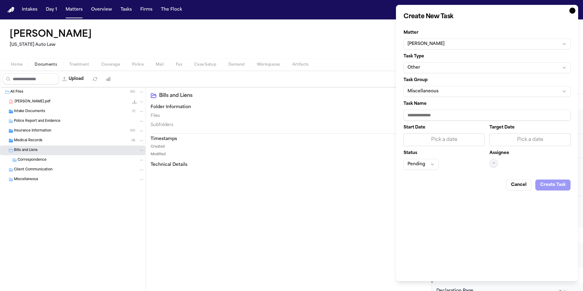
click at [270, 11] on icon "button" at bounding box center [573, 11] width 6 height 6
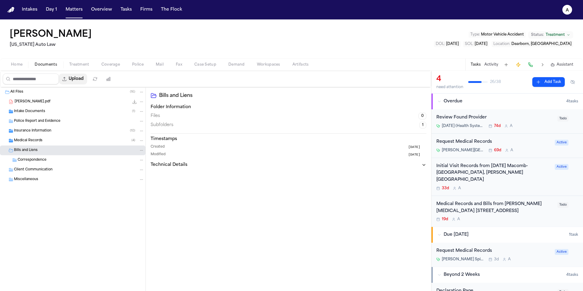
click at [79, 77] on button "Upload" at bounding box center [73, 79] width 28 height 11
select select "**********"
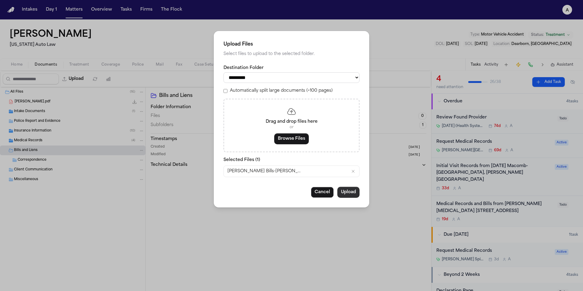
click at [270, 188] on button "Upload" at bounding box center [348, 192] width 22 height 11
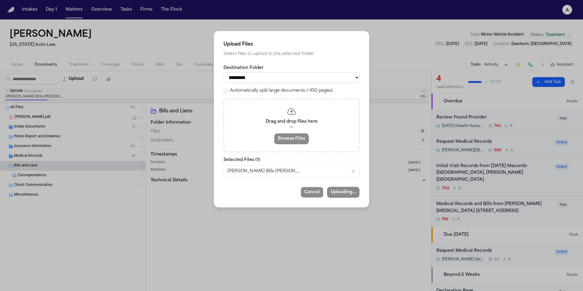
click at [270, 188] on div "**********" at bounding box center [291, 145] width 583 height 291
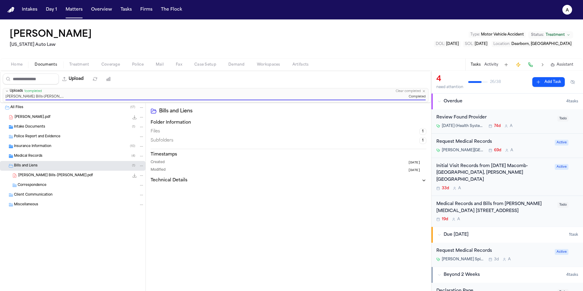
click at [270, 145] on div "Request Medical Records [PERSON_NAME][GEOGRAPHIC_DATA][PERSON_NAME] (formerly […" at bounding box center [507, 146] width 142 height 14
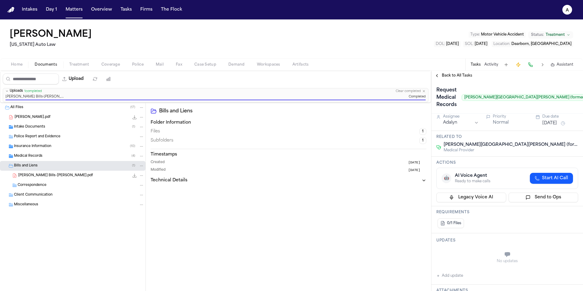
scroll to position [25, 0]
click at [270, 75] on span "Back to All Tasks" at bounding box center [457, 75] width 30 height 5
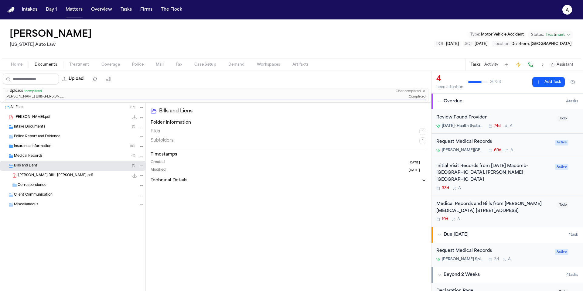
click at [270, 147] on div "Request Medical Records [PERSON_NAME][GEOGRAPHIC_DATA][PERSON_NAME] (formerly […" at bounding box center [493, 146] width 115 height 14
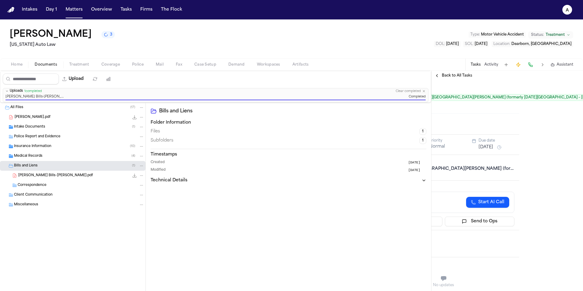
scroll to position [0, 84]
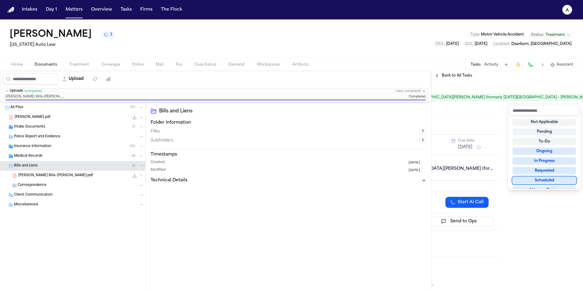
scroll to position [1, 0]
click at [270, 121] on div "Not Applicable" at bounding box center [544, 121] width 63 height 7
click at [270, 107] on div "Request Medical Records [PERSON_NAME][GEOGRAPHIC_DATA][PERSON_NAME] (formerly […" at bounding box center [423, 97] width 142 height 24
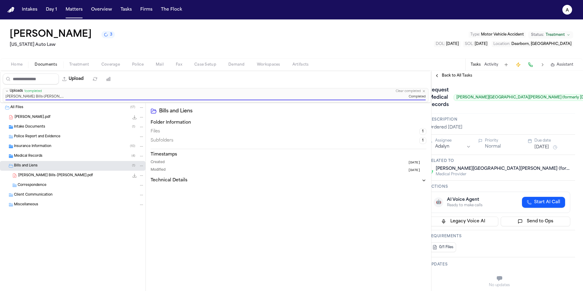
scroll to position [0, 0]
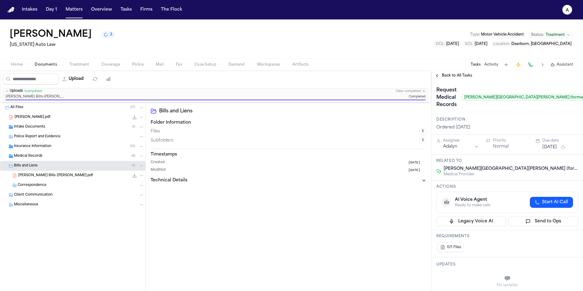
click at [270, 78] on span "Back to All Tasks" at bounding box center [457, 75] width 30 height 5
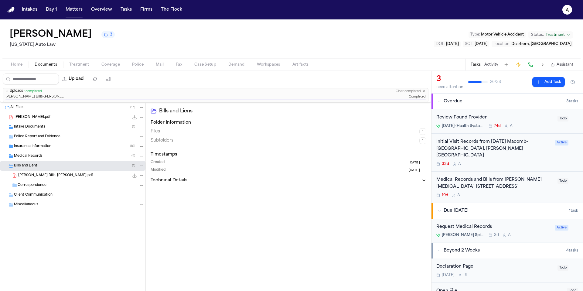
click at [270, 127] on div "[DATE] (Health System Corporate HQ) 74d A" at bounding box center [495, 126] width 118 height 5
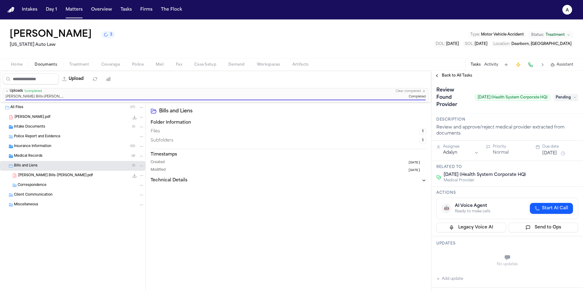
click at [270, 98] on span "Pending" at bounding box center [566, 97] width 24 height 7
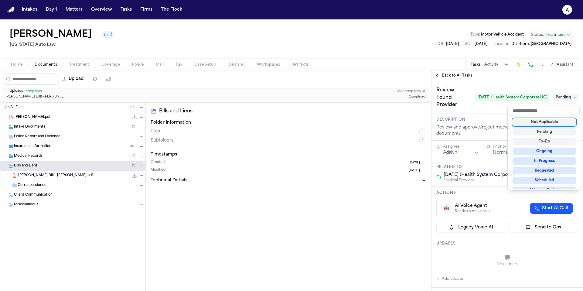
click at [270, 118] on div "Not Applicable Pending To-Do Ongoing In Progress Requested Scheduled Attorney R…" at bounding box center [544, 152] width 71 height 73
click at [270, 123] on div "Not Applicable" at bounding box center [544, 121] width 63 height 7
click at [270, 77] on div "**********" at bounding box center [508, 181] width 152 height 220
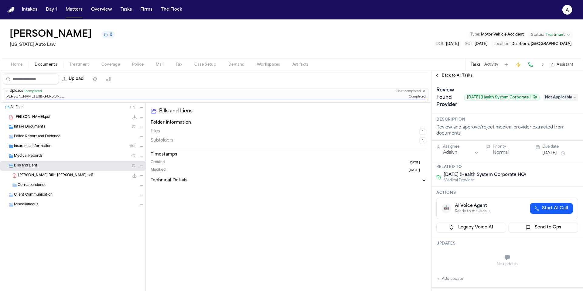
click at [270, 78] on span "Back to All Tasks" at bounding box center [457, 75] width 30 height 5
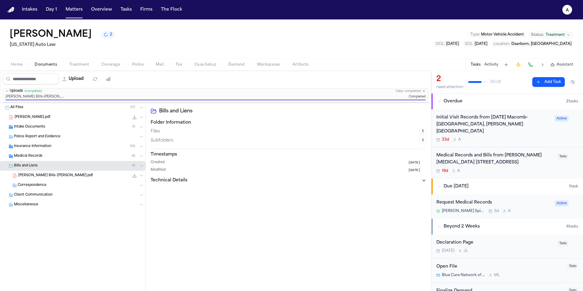
click at [270, 169] on div "19d A" at bounding box center [495, 171] width 118 height 5
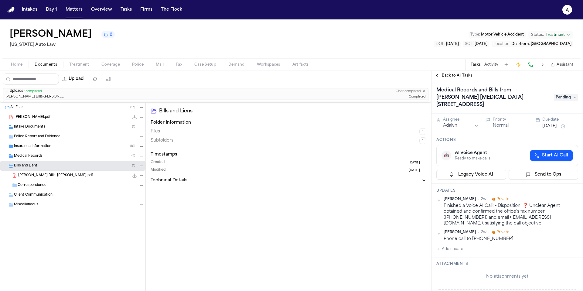
click at [270, 94] on span "Pending" at bounding box center [566, 97] width 24 height 7
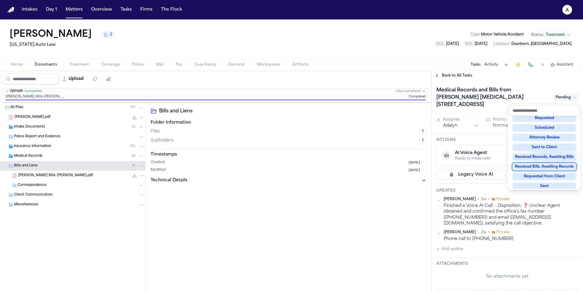
scroll to position [54, 0]
click at [270, 165] on div "Received Bills, Awaiting Records" at bounding box center [544, 164] width 63 height 7
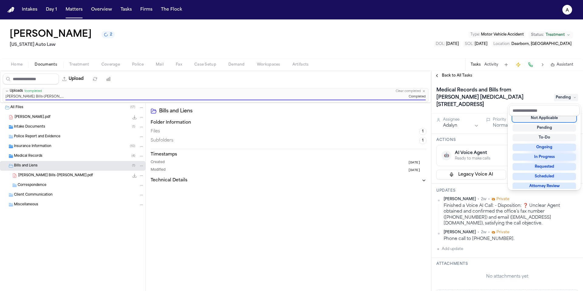
scroll to position [2, 0]
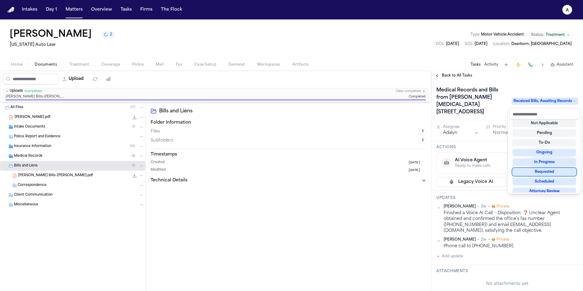
click at [270, 53] on div "[PERSON_NAME] 2 [US_STATE] Auto Law Type : Motor Vehicle Accident Status: Treat…" at bounding box center [291, 155] width 583 height 272
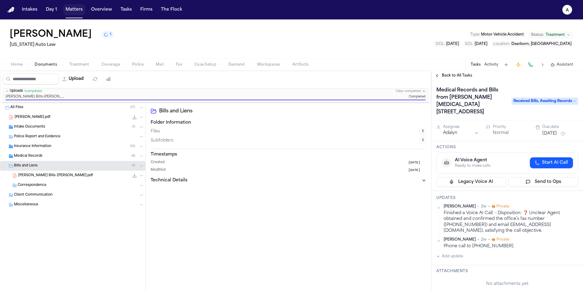
click at [76, 10] on button "Matters" at bounding box center [74, 9] width 22 height 11
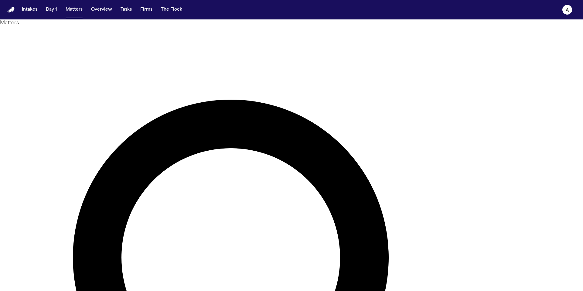
drag, startPoint x: 357, startPoint y: 33, endPoint x: 287, endPoint y: 32, distance: 70.2
type input "*"
type input "*******"
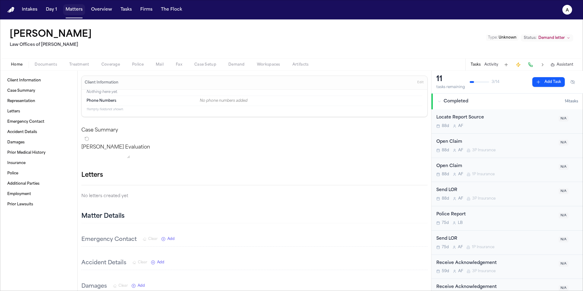
click at [76, 10] on button "Matters" at bounding box center [74, 9] width 22 height 11
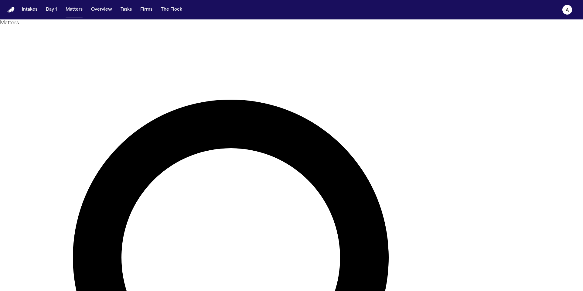
drag, startPoint x: 358, startPoint y: 35, endPoint x: 291, endPoint y: 33, distance: 66.9
type input "*********"
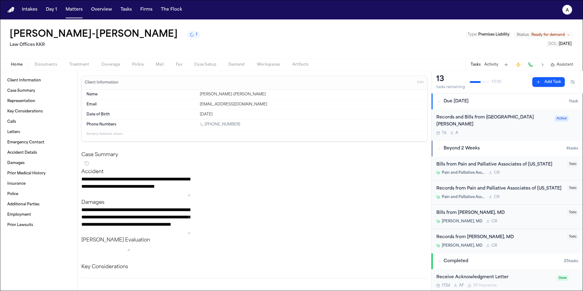
click at [270, 130] on div "Records and Bills from [GEOGRAPHIC_DATA][PERSON_NAME] 7d A Active" at bounding box center [508, 124] width 152 height 31
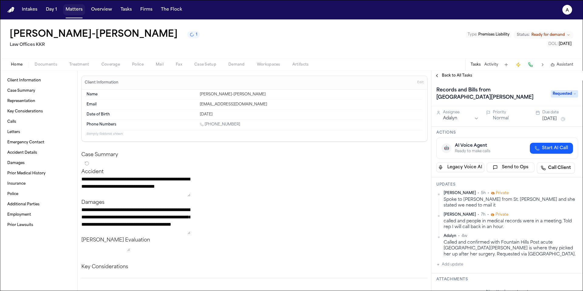
click at [76, 14] on button "Matters" at bounding box center [74, 9] width 22 height 11
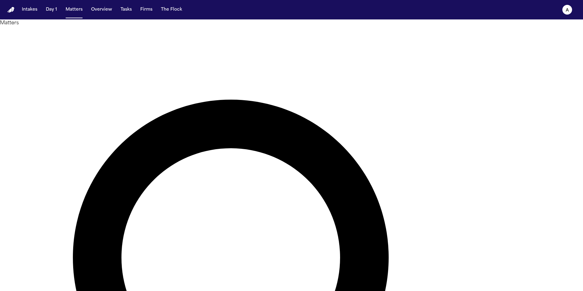
drag, startPoint x: 363, startPoint y: 35, endPoint x: 266, endPoint y: 33, distance: 96.9
type input "*********"
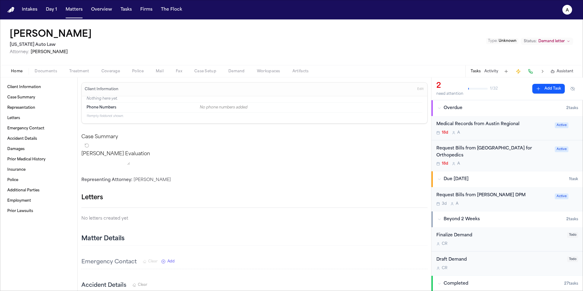
click at [270, 134] on div "18d A" at bounding box center [493, 132] width 115 height 5
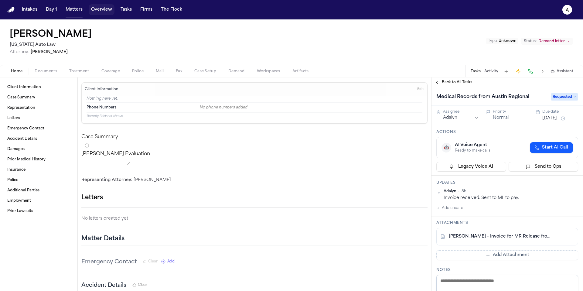
click at [109, 11] on button "Overview" at bounding box center [102, 9] width 26 height 11
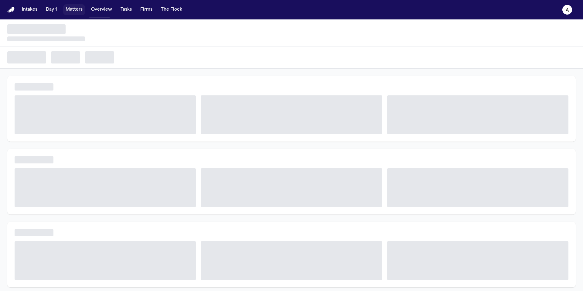
click at [81, 11] on button "Matters" at bounding box center [74, 9] width 22 height 11
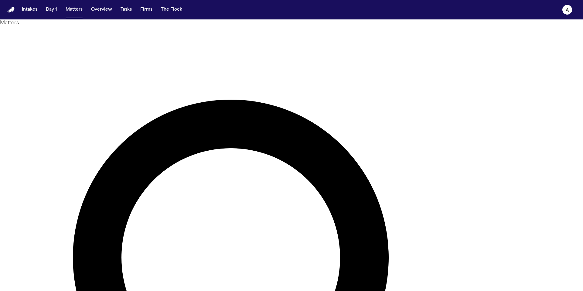
drag, startPoint x: 366, startPoint y: 34, endPoint x: 268, endPoint y: 38, distance: 98.2
type input "*"
type input "**********"
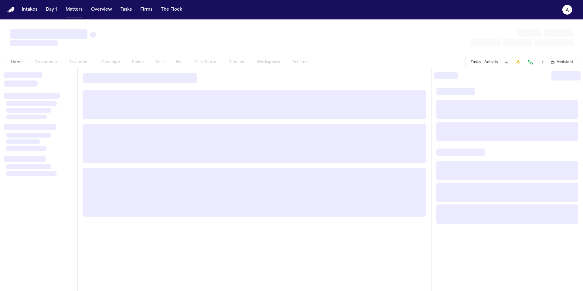
click at [103, 67] on div "Home Documents Treatment Coverage Police Mail Fax Case Setup Demand Workspaces …" at bounding box center [291, 62] width 583 height 12
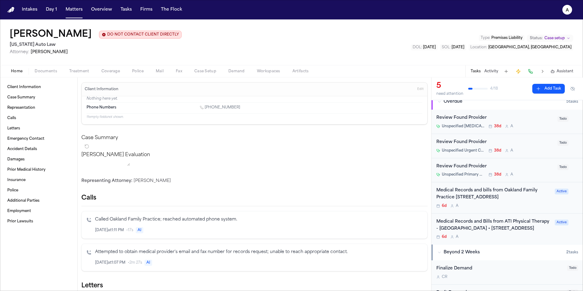
scroll to position [8, 0]
click at [270, 188] on div "6d A" at bounding box center [493, 235] width 115 height 5
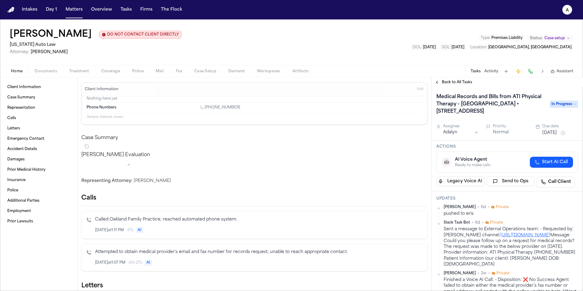
click at [270, 105] on icon at bounding box center [574, 104] width 3 height 3
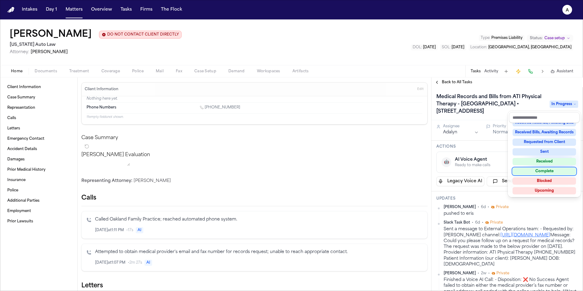
click at [270, 172] on div "Complete" at bounding box center [544, 171] width 63 height 7
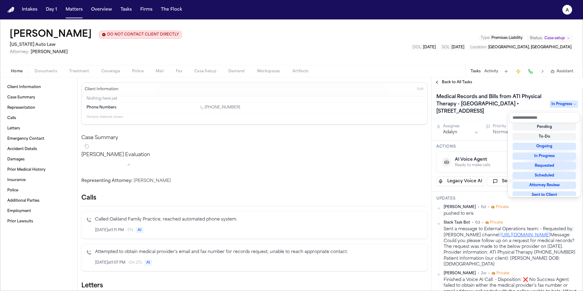
scroll to position [4, 0]
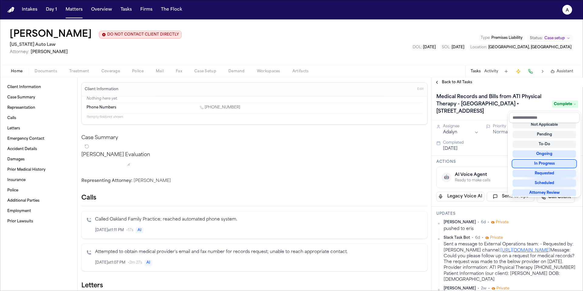
click at [47, 72] on div "[PERSON_NAME] DO NOT CONTACT CLIENT DIRECTLY DO NOT CONTACT [US_STATE] Auto Law…" at bounding box center [291, 155] width 583 height 272
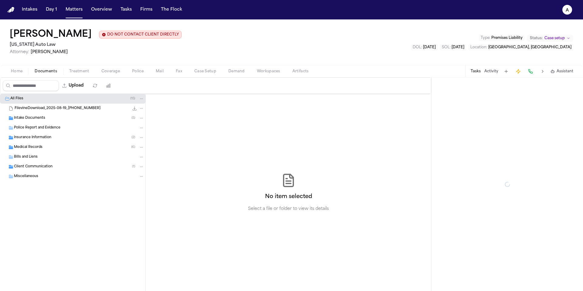
click at [52, 71] on span "Documents" at bounding box center [46, 71] width 22 height 5
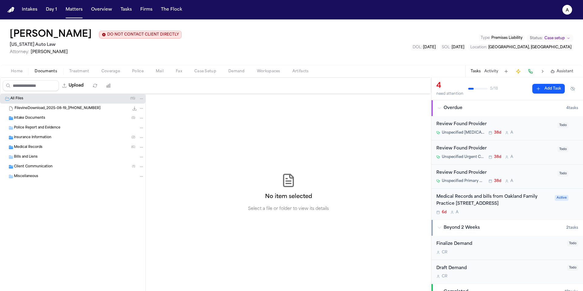
click at [73, 150] on div "Medical Records ( 6 )" at bounding box center [79, 147] width 130 height 5
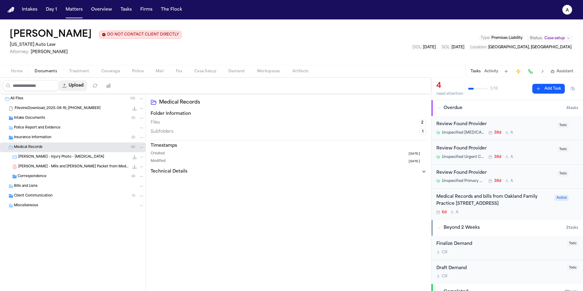
click at [87, 90] on button "Upload" at bounding box center [73, 85] width 28 height 11
select select "**********"
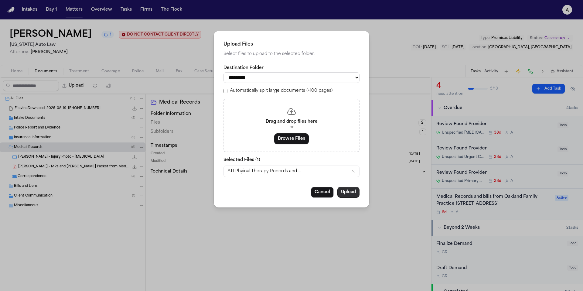
click at [270, 188] on button "Upload" at bounding box center [348, 192] width 22 height 11
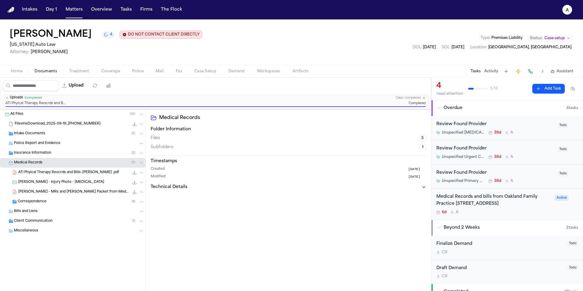
click at [270, 188] on div "Medical Records and bills from Oakland Family Practice [STREET_ADDRESS] A" at bounding box center [493, 203] width 115 height 21
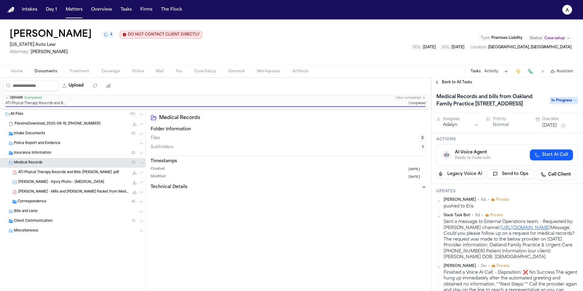
click at [270, 82] on span "Back to All Tasks" at bounding box center [457, 82] width 30 height 5
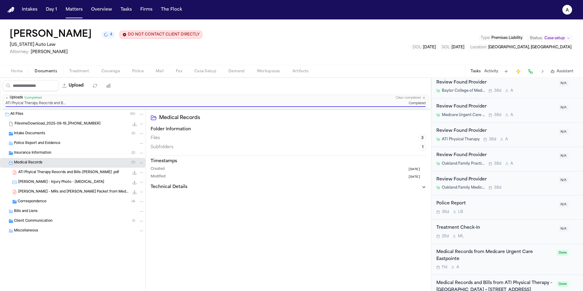
scroll to position [321, 0]
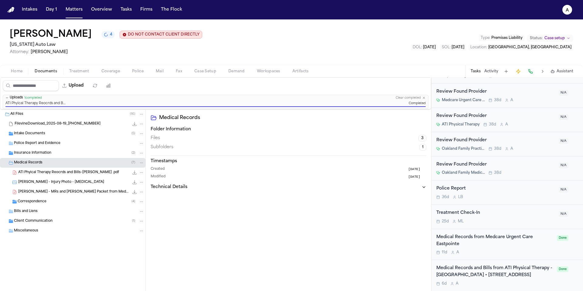
click at [270, 188] on div "6d A" at bounding box center [494, 283] width 117 height 5
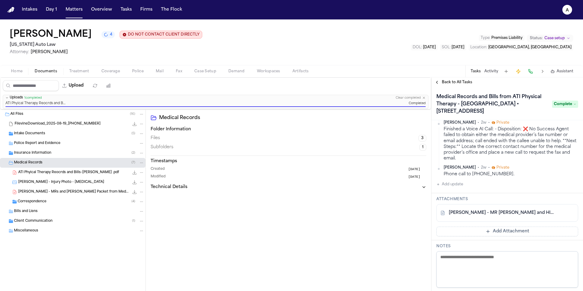
scroll to position [168, 0]
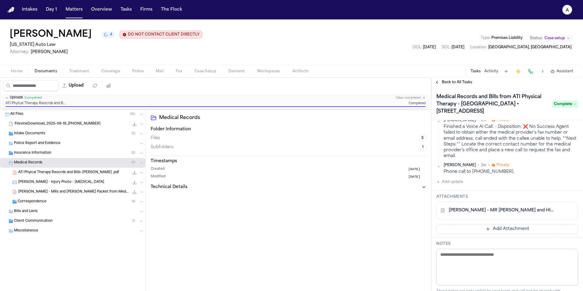
click at [270, 186] on div "[PERSON_NAME] • 6d • Private pushed to [PERSON_NAME] Task Bot • 6d • Private Se…" at bounding box center [507, 119] width 142 height 134
click at [270, 186] on button "Add update" at bounding box center [449, 181] width 27 height 7
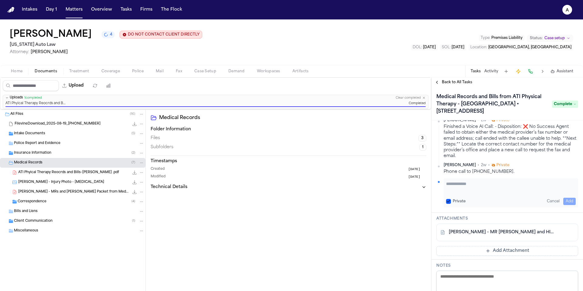
click at [270, 188] on textarea "Add your update" at bounding box center [511, 187] width 130 height 12
type textarea "**********"
click at [270, 188] on label "Private" at bounding box center [459, 201] width 13 height 5
click at [270, 188] on button "Private" at bounding box center [448, 201] width 5 height 5
click at [270, 188] on button "Add" at bounding box center [569, 201] width 12 height 7
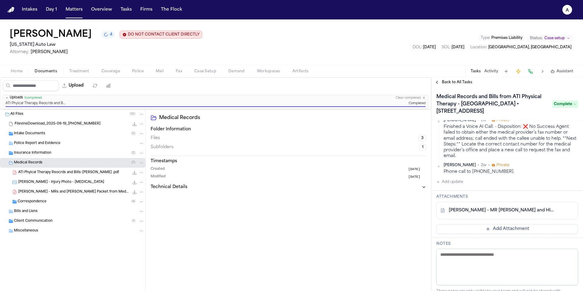
scroll to position [184, 0]
click at [75, 188] on div "Bills and Liens" at bounding box center [79, 211] width 130 height 5
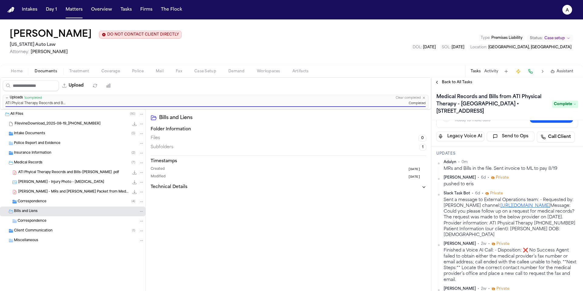
scroll to position [61, 0]
click at [76, 9] on button "Matters" at bounding box center [74, 9] width 22 height 11
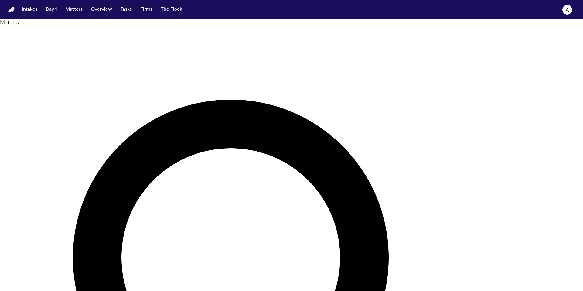
drag, startPoint x: 378, startPoint y: 34, endPoint x: 303, endPoint y: 32, distance: 75.1
type input "**********"
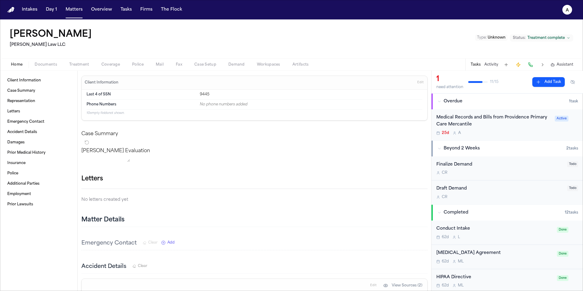
click at [270, 133] on div "25d A" at bounding box center [493, 133] width 115 height 5
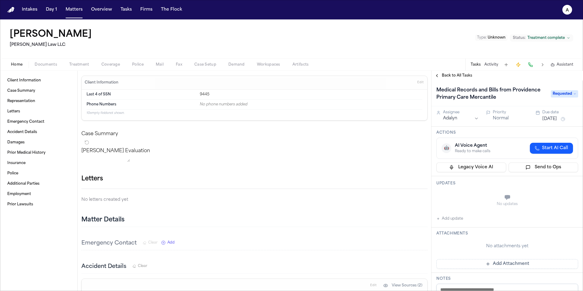
click at [270, 188] on div "No updates Add update" at bounding box center [507, 206] width 142 height 33
click at [270, 188] on button "Add update" at bounding box center [449, 218] width 27 height 7
click at [270, 188] on div "Updates Private Cancel Add" at bounding box center [508, 200] width 152 height 48
click at [270, 188] on button "Private" at bounding box center [448, 212] width 5 height 5
click at [270, 188] on textarea "Add your update" at bounding box center [511, 198] width 130 height 12
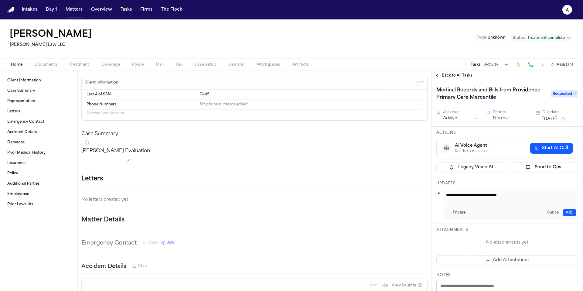
type textarea "**********"
click at [270, 188] on button "Add" at bounding box center [569, 212] width 12 height 7
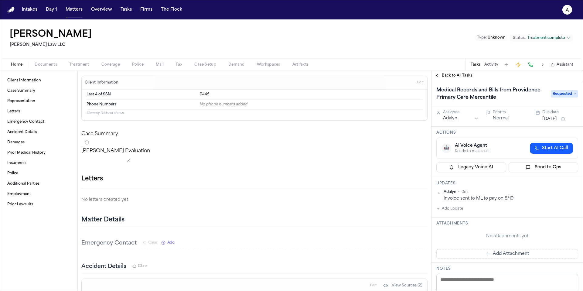
click at [270, 188] on div "Adalyn • 0m" at bounding box center [511, 192] width 135 height 5
click at [270, 188] on div "Attachments No attachments yet Add Attachment" at bounding box center [508, 239] width 152 height 45
click at [270, 188] on button "Add Attachment" at bounding box center [507, 254] width 142 height 10
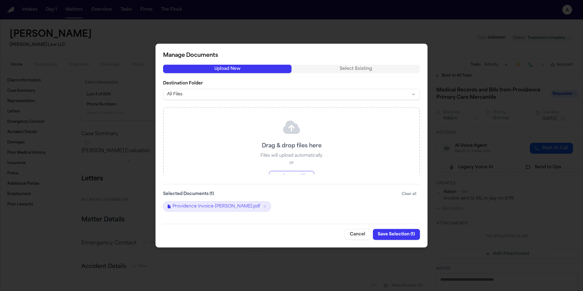
click at [270, 188] on button "Save Selection ( 1 )" at bounding box center [396, 234] width 47 height 11
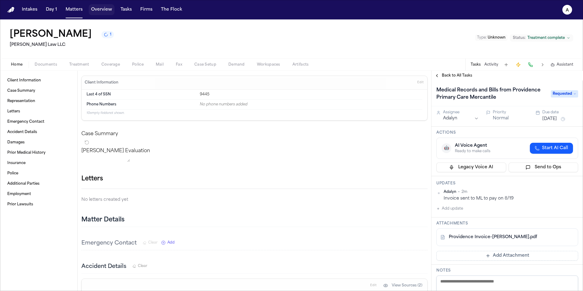
click at [103, 9] on button "Overview" at bounding box center [102, 9] width 26 height 11
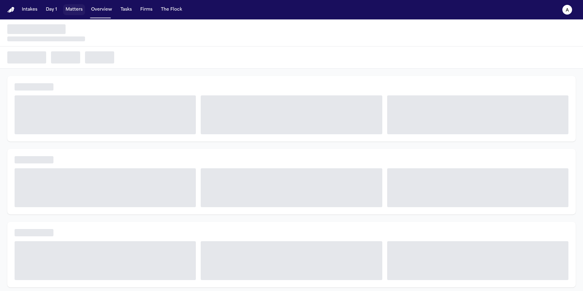
click at [77, 9] on button "Matters" at bounding box center [74, 9] width 22 height 11
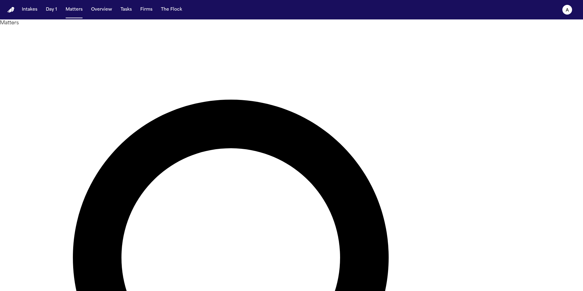
drag, startPoint x: 389, startPoint y: 35, endPoint x: 298, endPoint y: 33, distance: 90.5
type input "*"
type input "*****"
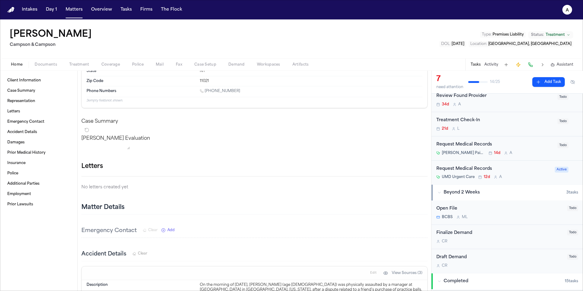
scroll to position [96, 0]
click at [270, 171] on div "Request Medical Records UMD Urgent Care 12d A" at bounding box center [493, 171] width 115 height 14
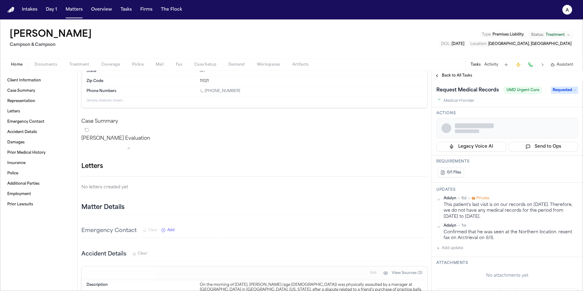
scroll to position [38, 0]
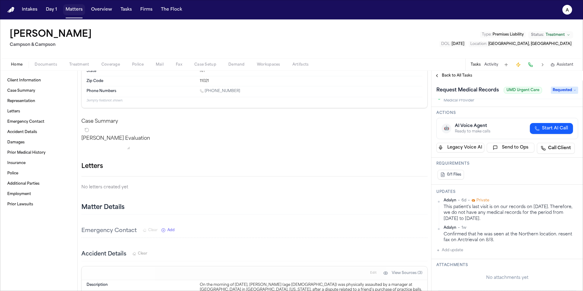
click at [78, 11] on button "Matters" at bounding box center [74, 9] width 22 height 11
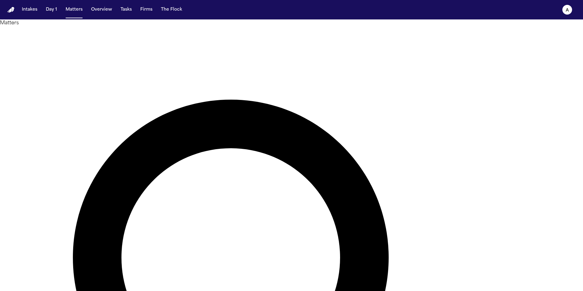
drag, startPoint x: 340, startPoint y: 36, endPoint x: 288, endPoint y: 36, distance: 52.0
type input "******"
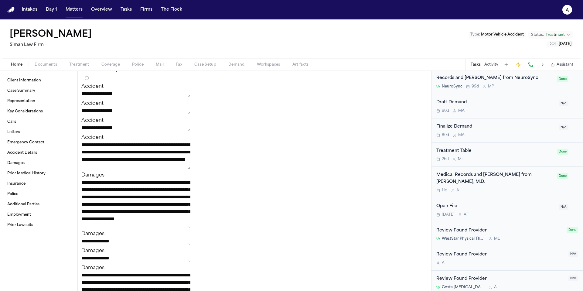
scroll to position [731, 0]
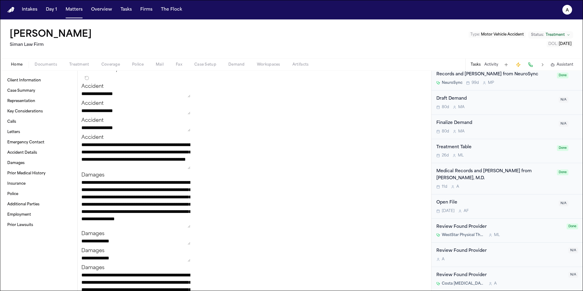
click at [51, 67] on span "Documents" at bounding box center [46, 64] width 22 height 5
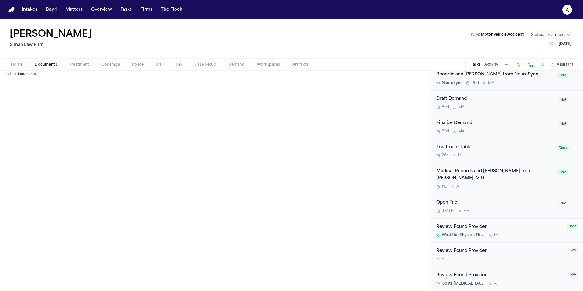
click at [51, 67] on span "Documents" at bounding box center [46, 64] width 22 height 5
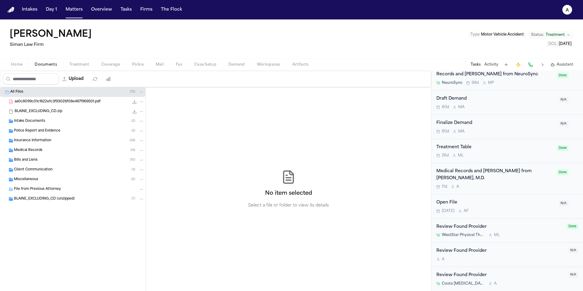
click at [65, 151] on div "Medical Records ( 14 )" at bounding box center [79, 150] width 130 height 5
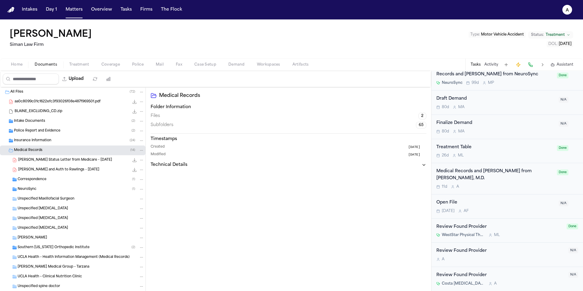
click at [270, 184] on div "11d A" at bounding box center [494, 186] width 117 height 5
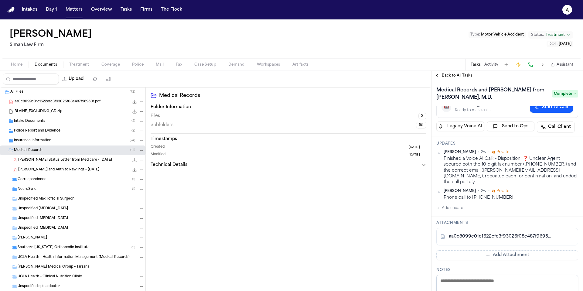
scroll to position [60, 0]
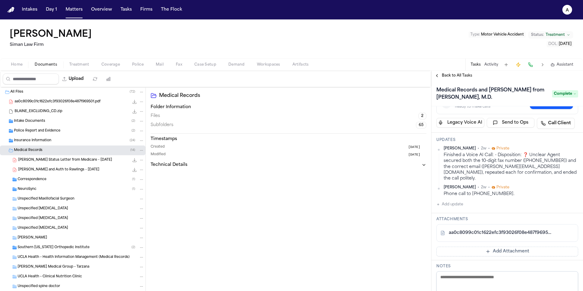
click at [84, 80] on button "Upload" at bounding box center [73, 79] width 28 height 11
select select "**********"
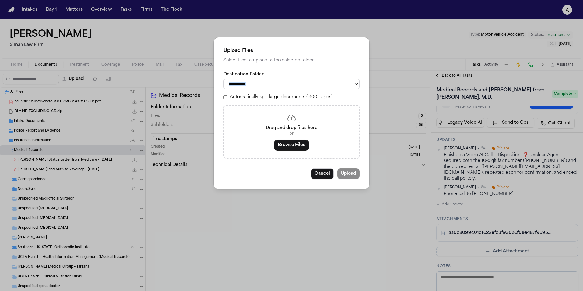
click at [84, 80] on div "**********" at bounding box center [291, 145] width 583 height 291
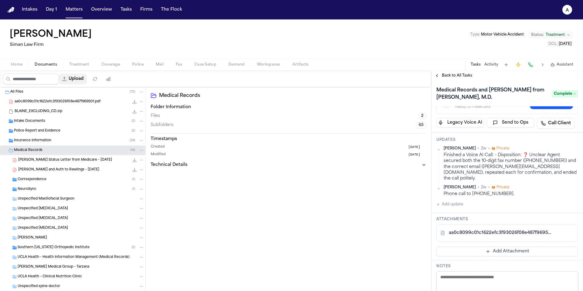
click at [83, 78] on button "Upload" at bounding box center [73, 79] width 28 height 11
select select "**********"
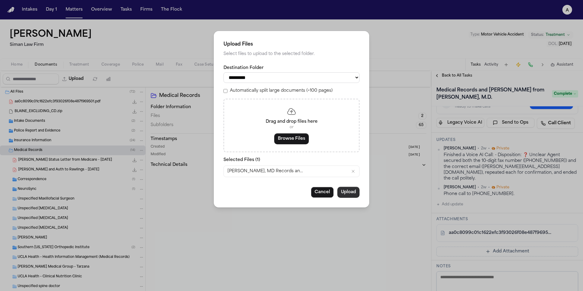
click at [270, 188] on button "Upload" at bounding box center [348, 192] width 22 height 11
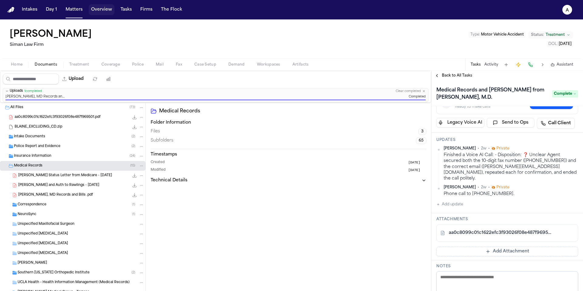
click at [106, 10] on button "Overview" at bounding box center [102, 9] width 26 height 11
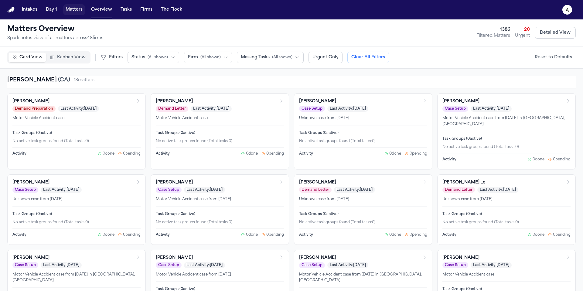
click at [75, 14] on button "Matters" at bounding box center [74, 9] width 22 height 11
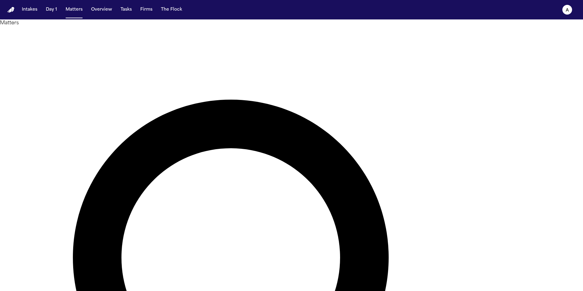
drag, startPoint x: 347, startPoint y: 36, endPoint x: 286, endPoint y: 33, distance: 60.5
type input "******"
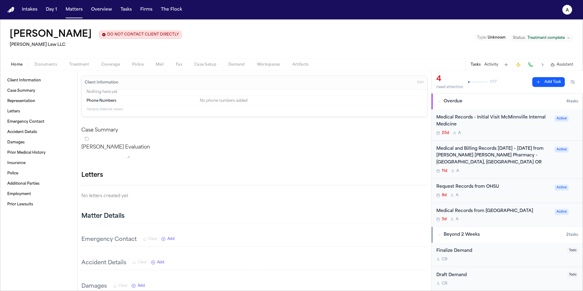
click at [47, 63] on span "Documents" at bounding box center [46, 64] width 22 height 5
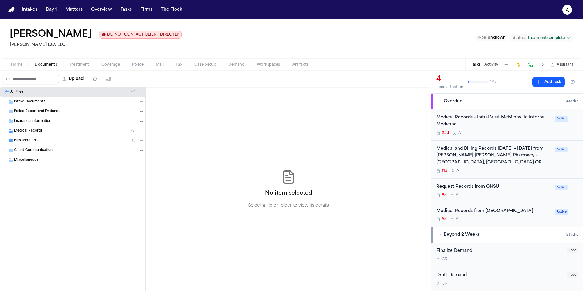
click at [52, 131] on div "Medical Records ( 3 )" at bounding box center [79, 130] width 130 height 5
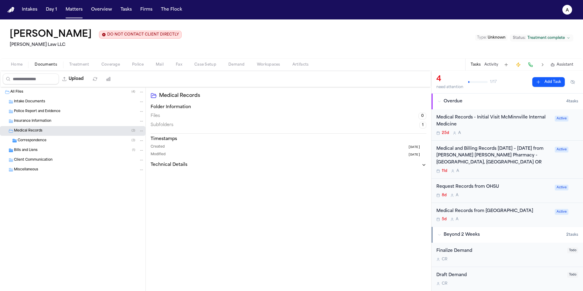
click at [270, 134] on div "25d A" at bounding box center [493, 133] width 115 height 5
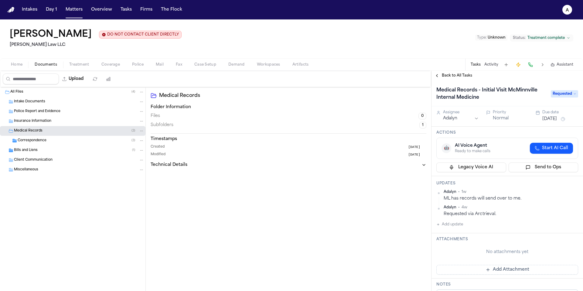
click at [270, 79] on div "Back to All Tasks" at bounding box center [508, 76] width 152 height 10
click at [270, 73] on span "Back to All Tasks" at bounding box center [457, 75] width 30 height 5
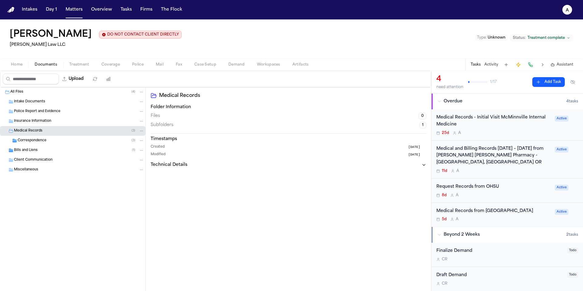
click at [270, 169] on div "11d A" at bounding box center [493, 171] width 115 height 5
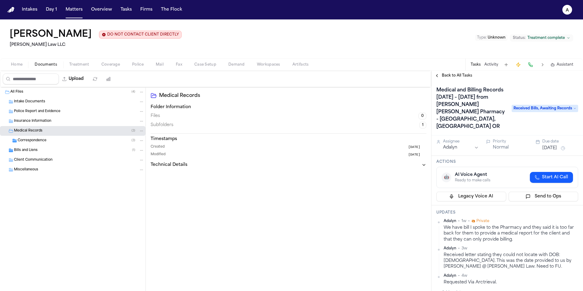
click at [270, 77] on span "Back to All Tasks" at bounding box center [457, 75] width 30 height 5
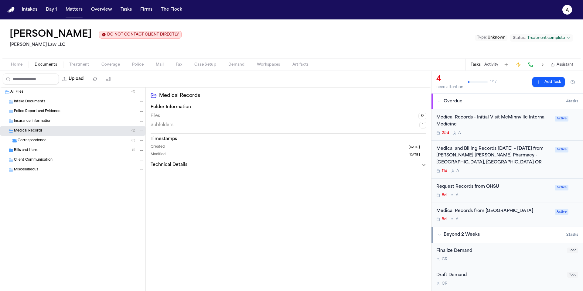
click at [270, 188] on div "Request Records from OHSU 8d A" at bounding box center [493, 190] width 115 height 14
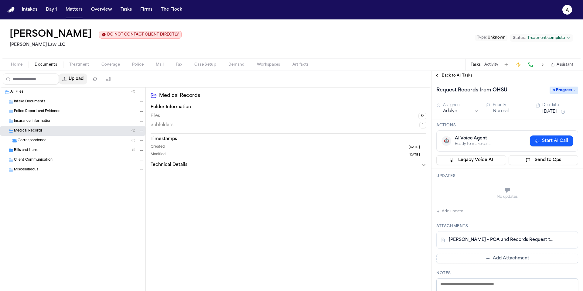
click at [81, 77] on button "Upload" at bounding box center [73, 79] width 28 height 11
select select "**********"
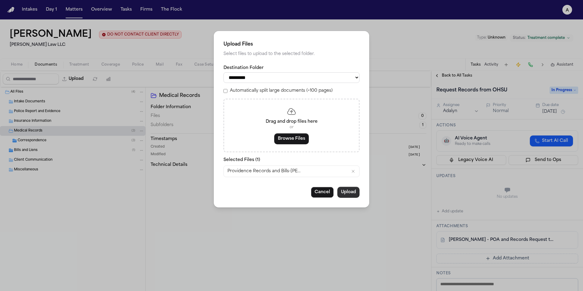
click at [270, 188] on button "Upload" at bounding box center [348, 192] width 22 height 11
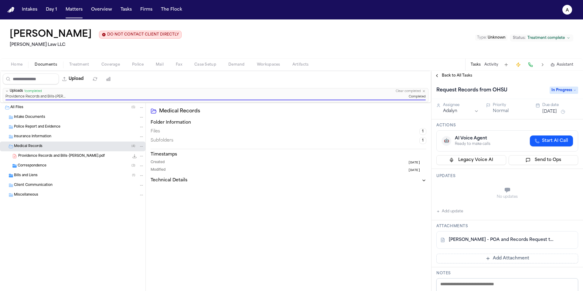
click at [270, 76] on span "Back to All Tasks" at bounding box center [457, 75] width 30 height 5
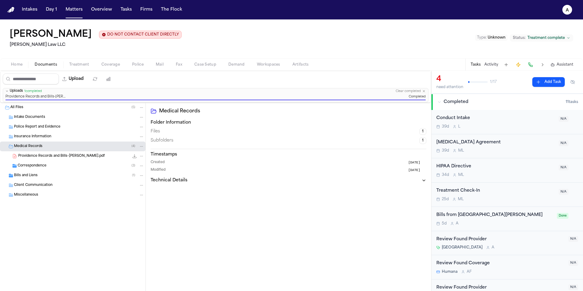
scroll to position [203, 0]
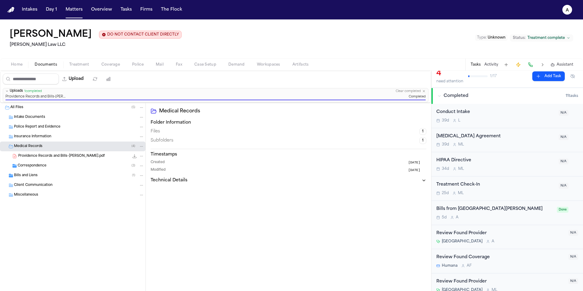
click at [270, 188] on div "5d A" at bounding box center [494, 217] width 117 height 5
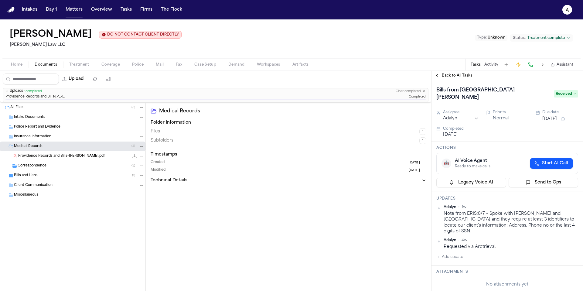
click at [144, 157] on div "Providence Records and Bills-[PERSON_NAME].pdf 559.4 KB • PDF" at bounding box center [72, 156] width 145 height 10
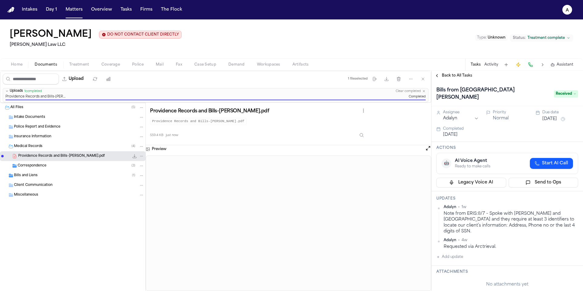
click at [140, 157] on icon "File: Providence Records and Bills-L.Adamek.pdf" at bounding box center [141, 156] width 4 height 4
click at [136, 178] on button "Move" at bounding box center [142, 179] width 42 height 11
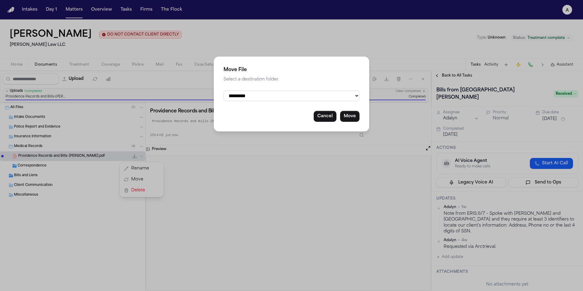
click at [270, 97] on select "**********" at bounding box center [292, 96] width 136 height 11
select select "**********"
click at [224, 91] on select "**********" at bounding box center [292, 96] width 136 height 11
click at [270, 119] on button "Move" at bounding box center [349, 116] width 19 height 11
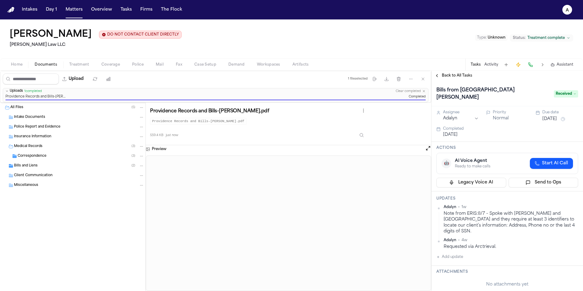
click at [53, 169] on div "Bills and Liens ( 2 )" at bounding box center [72, 166] width 145 height 10
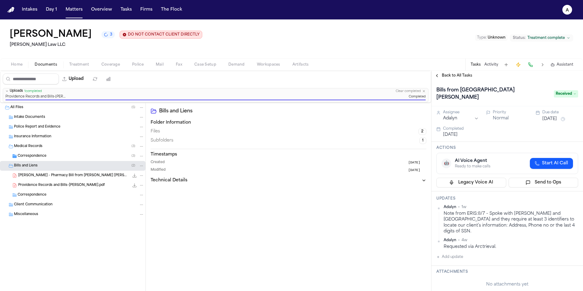
click at [141, 185] on icon "File: Providence Records and Bills-L.Adamek.pdf" at bounding box center [141, 185] width 4 height 4
click at [144, 188] on button "Rename" at bounding box center [142, 197] width 42 height 11
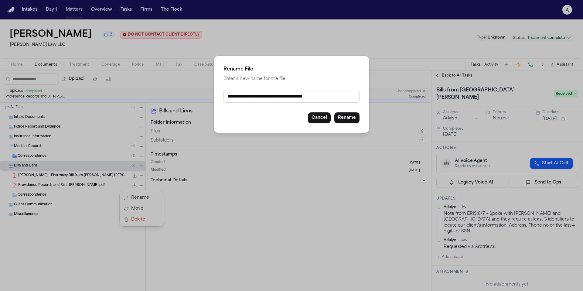
drag, startPoint x: 287, startPoint y: 98, endPoint x: 256, endPoint y: 98, distance: 31.3
click at [256, 98] on input "**********" at bounding box center [292, 96] width 136 height 13
type input "**********"
click at [270, 115] on button "Rename" at bounding box center [346, 117] width 25 height 11
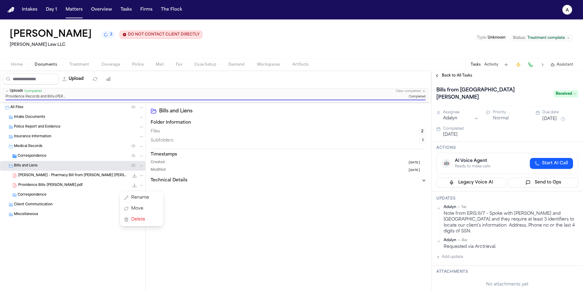
click at [262, 47] on div "[PERSON_NAME] 3 DO NOT CONTACT CLIENT DIRECTLY DO NOT CONTACT [PERSON_NAME] Law…" at bounding box center [291, 155] width 583 height 272
